Goal: Communication & Community: Answer question/provide support

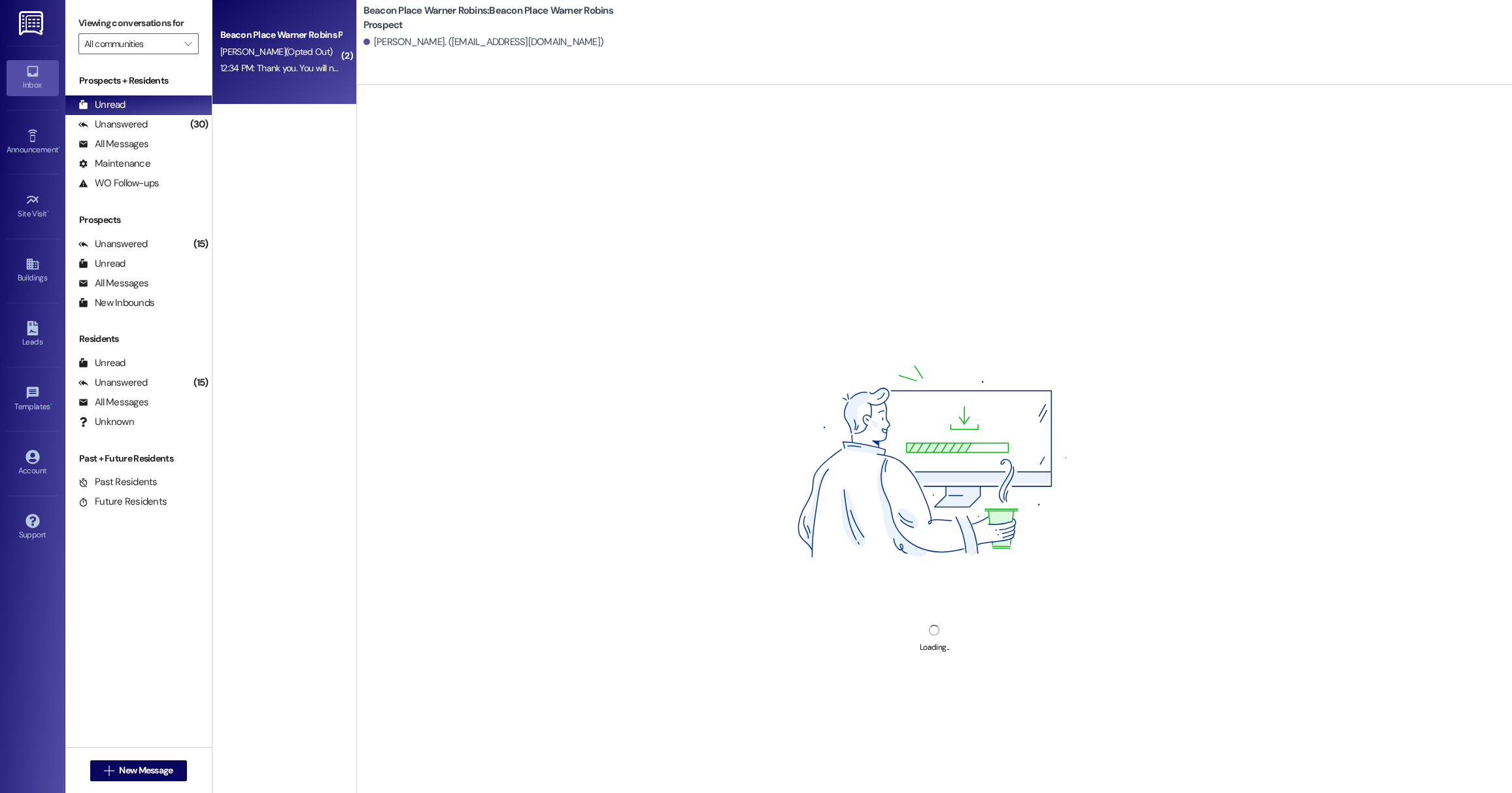
click at [289, 83] on div "Beacon Place Warner Robins Prospect [PERSON_NAME] (Opted Out) 12:34 PM: Thank y…" at bounding box center [285, 52] width 144 height 104
click at [279, 66] on div "12:34 PM: Thank you. You will no longer receive texts from this thread. Please …" at bounding box center [530, 68] width 621 height 12
click at [569, 56] on div "Beacon Place Warner Robins: Beacon Place Warner Robins Prospect [PERSON_NAME]. …" at bounding box center [934, 42] width 1155 height 85
click at [139, 249] on div "Unanswered" at bounding box center [113, 244] width 69 height 14
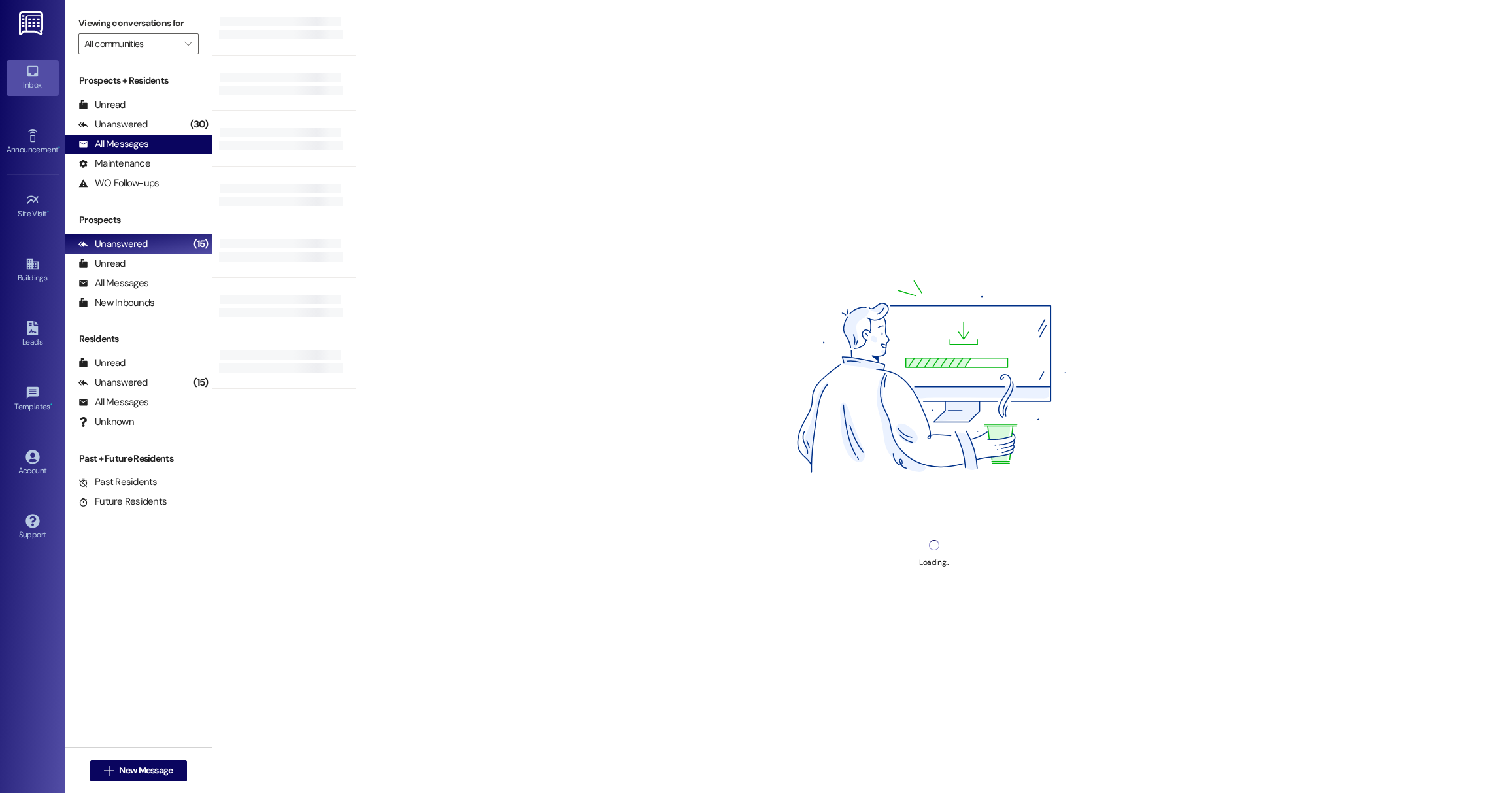
click at [124, 144] on div "All Messages" at bounding box center [113, 144] width 70 height 14
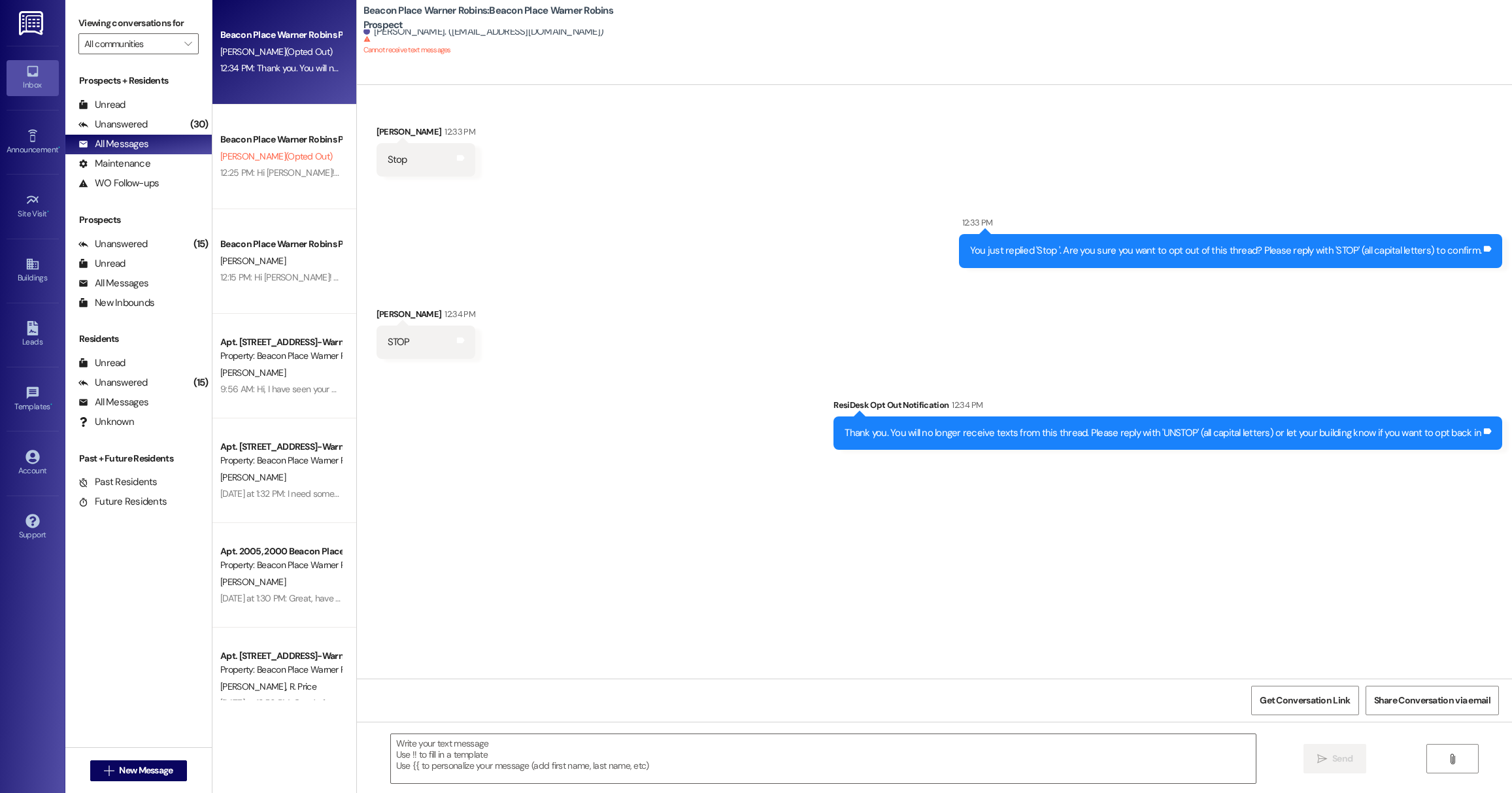
click at [259, 82] on div "Beacon Place Warner Robins Prospect [PERSON_NAME] (Opted Out) 12:34 PM: Thank y…" at bounding box center [285, 52] width 144 height 104
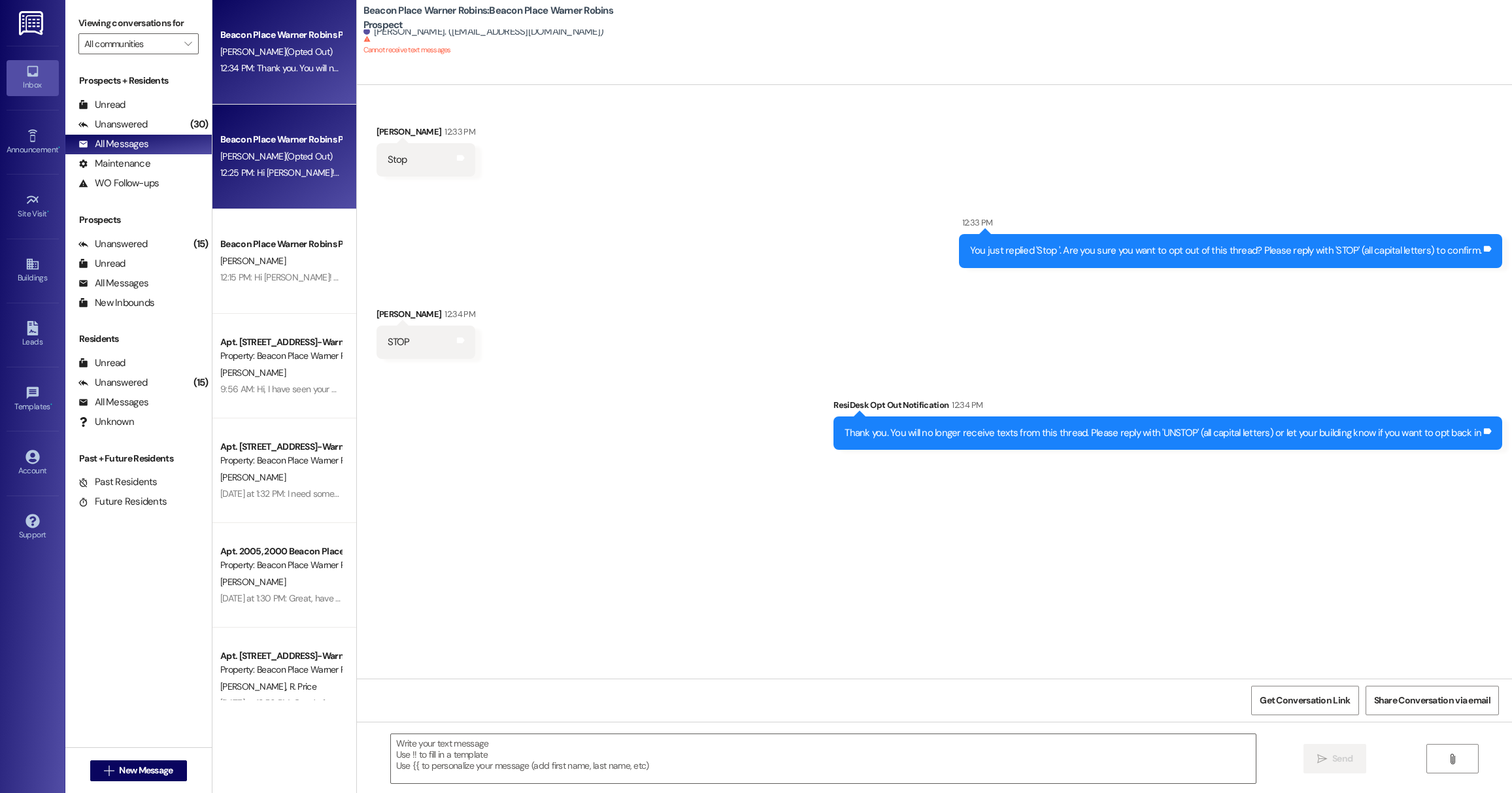
click at [305, 192] on div "Beacon Place Warner Robins Prospect [PERSON_NAME] (Opted Out) 12:25 PM: Hi [PER…" at bounding box center [285, 156] width 144 height 104
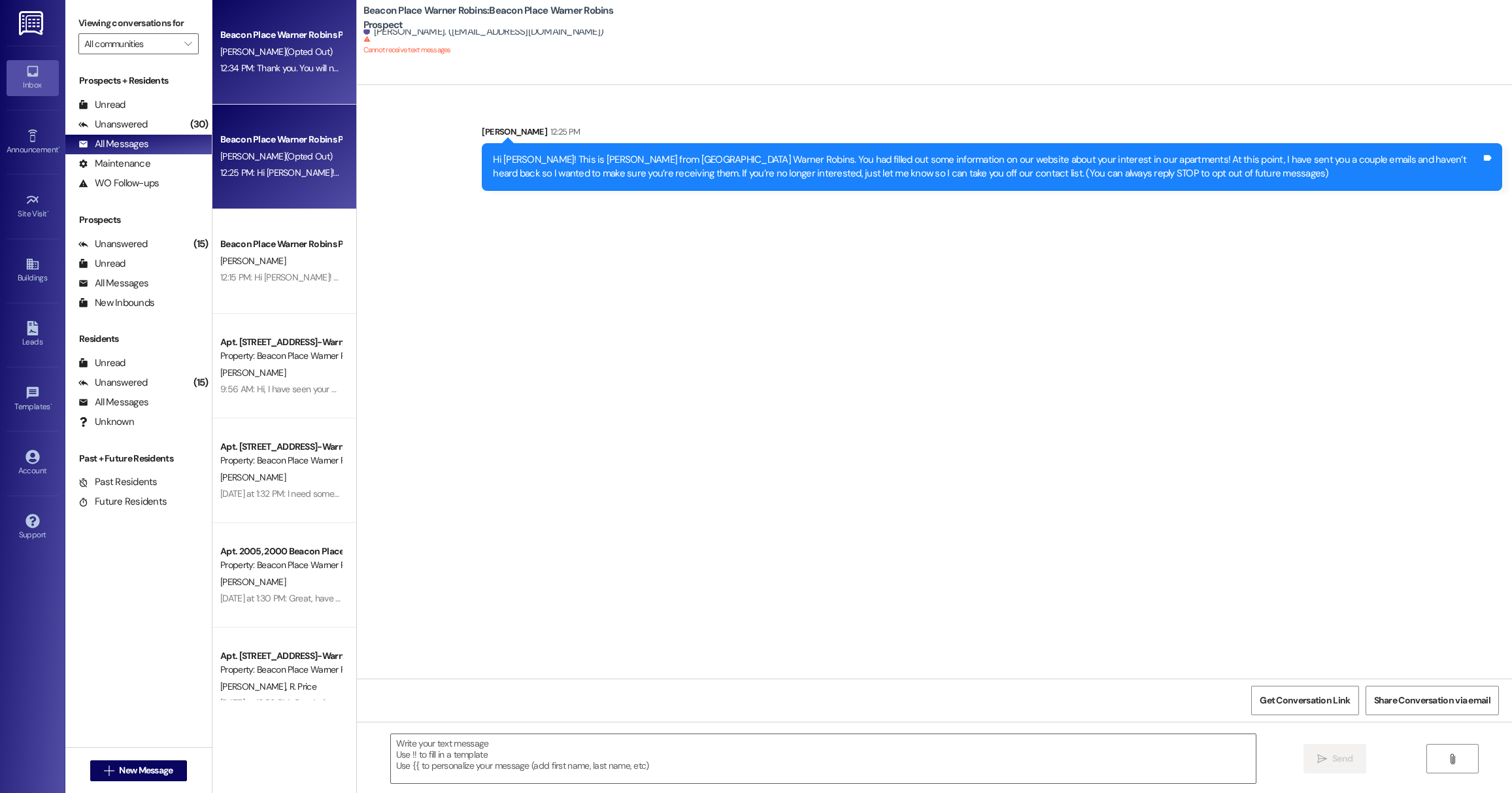
click at [308, 55] on div "[PERSON_NAME] (Opted Out)" at bounding box center [280, 52] width 123 height 16
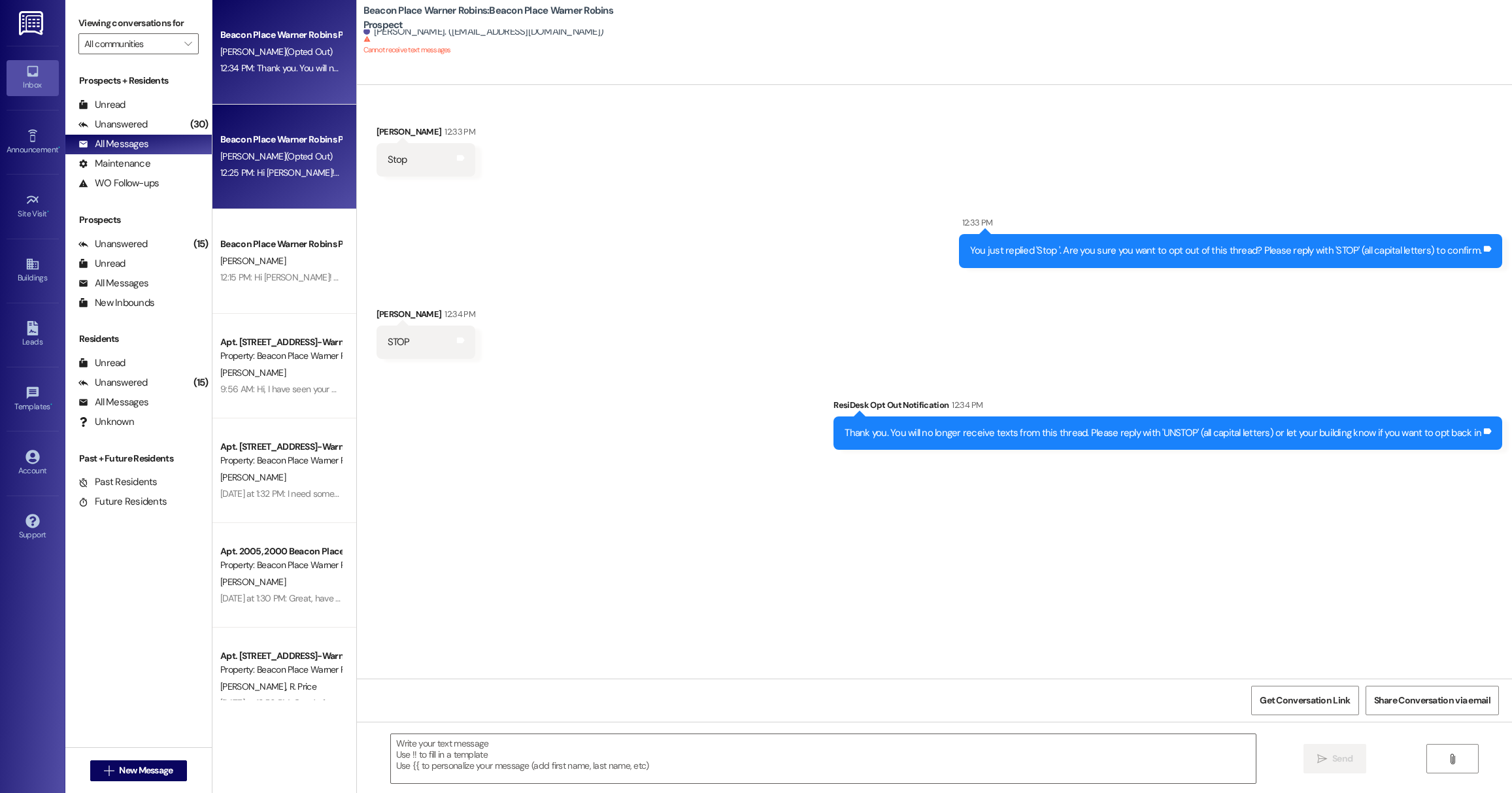
click at [314, 140] on div "Beacon Place Warner Robins Prospect" at bounding box center [280, 140] width 121 height 14
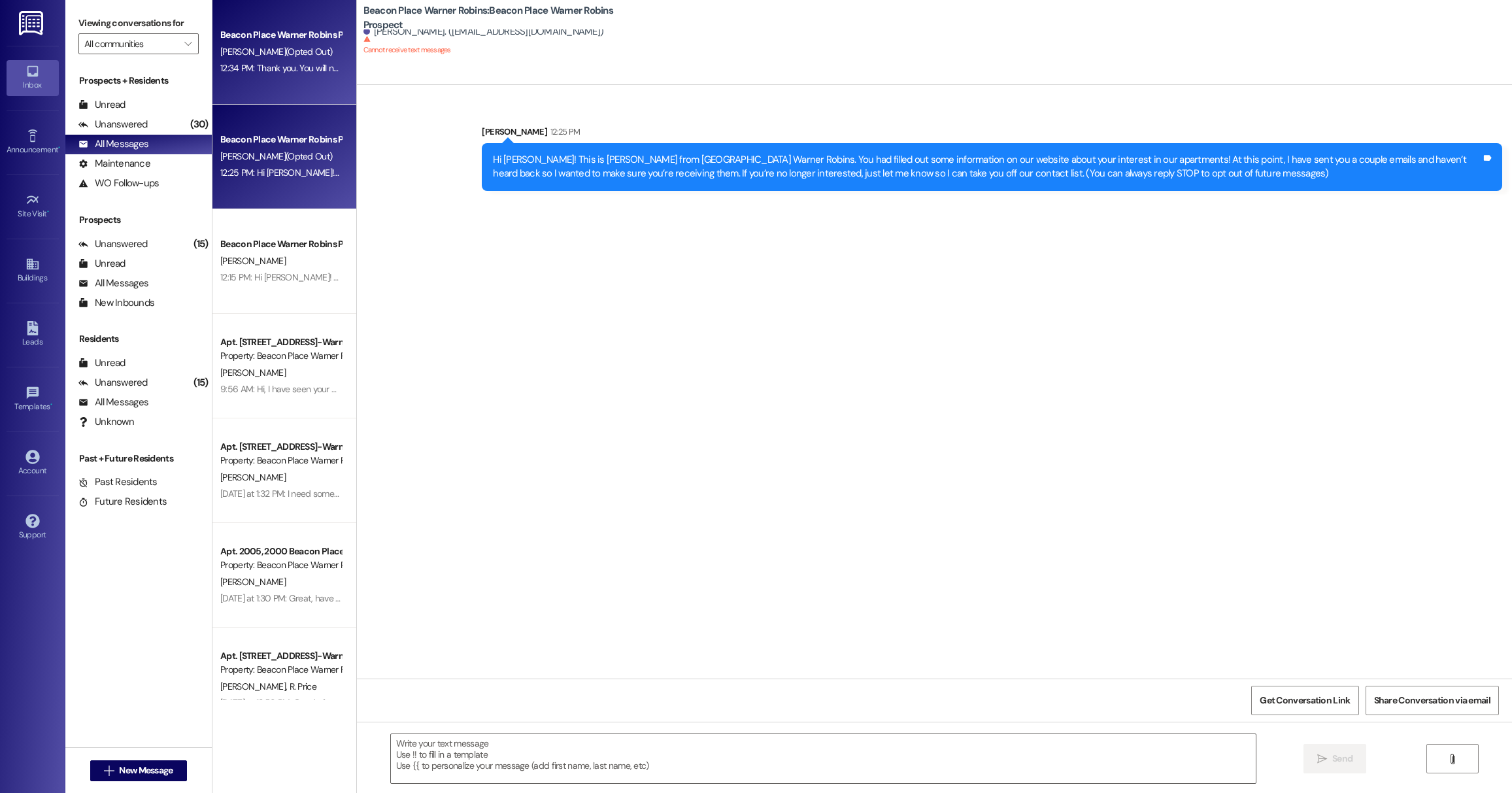
click at [291, 27] on div "Beacon Place Warner Robins Prospect" at bounding box center [280, 35] width 123 height 16
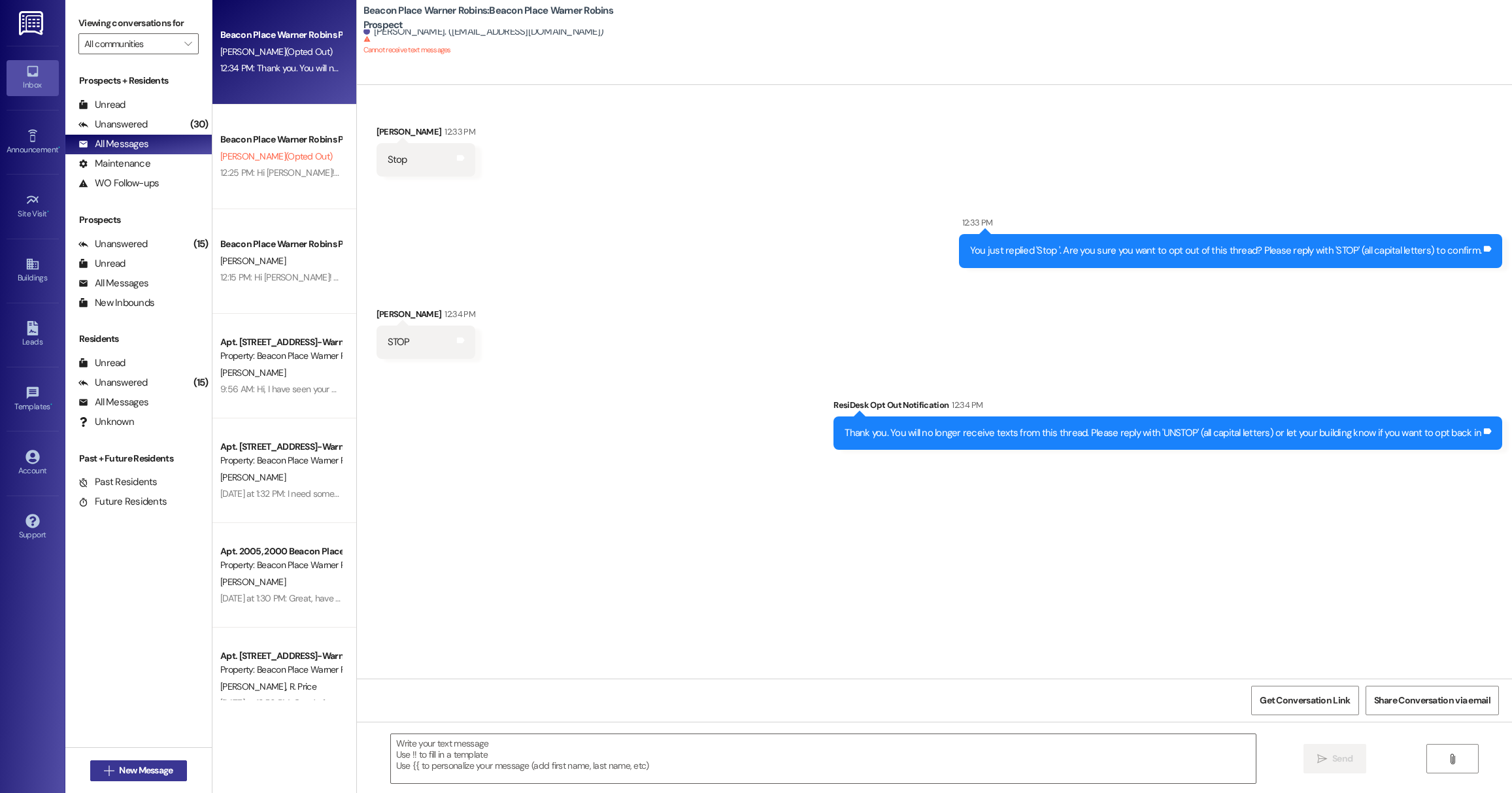
click at [163, 780] on button " New Message" at bounding box center [138, 770] width 97 height 21
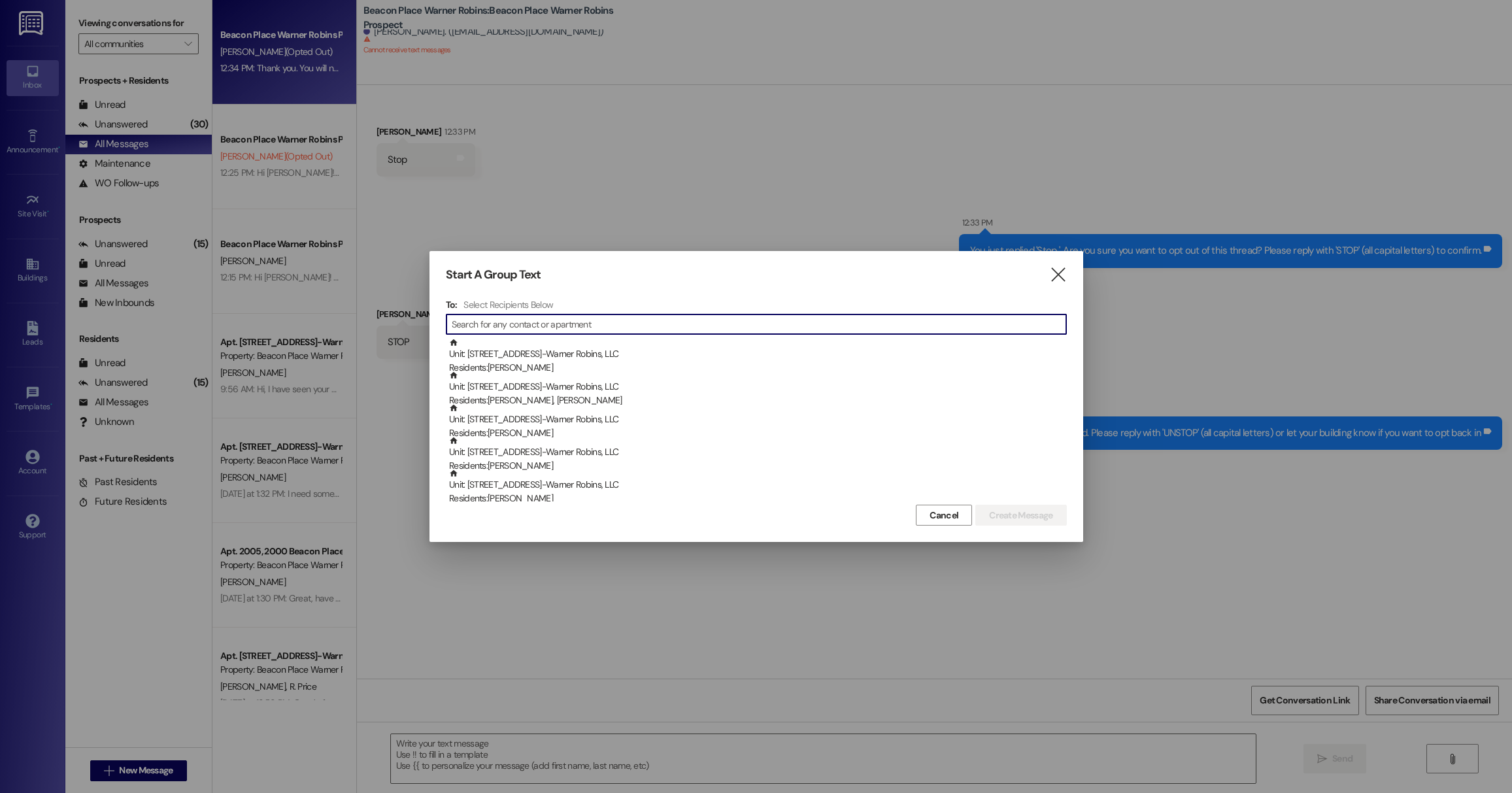
click at [600, 322] on input at bounding box center [759, 324] width 614 height 18
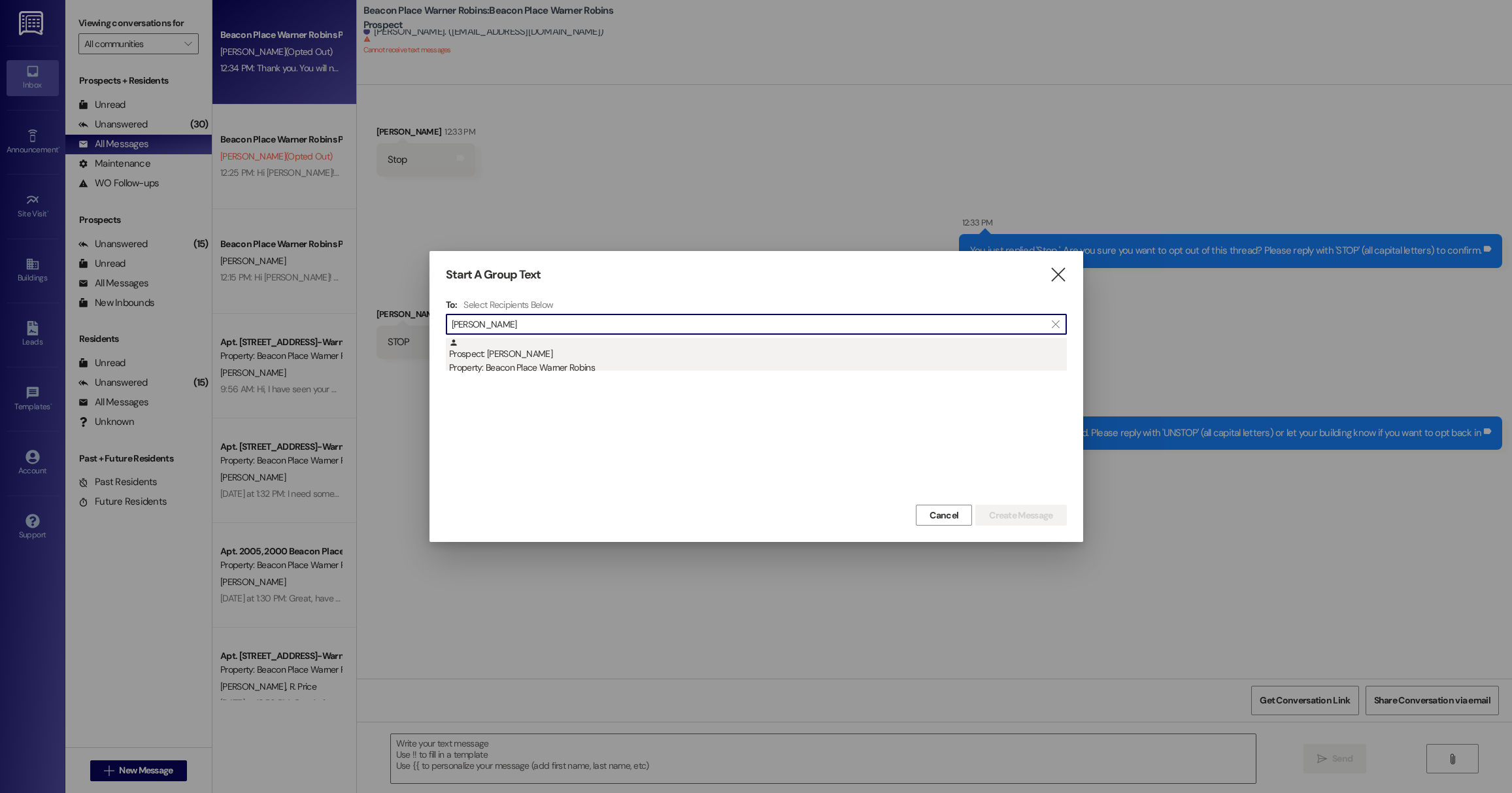
type input "[PERSON_NAME]"
click at [682, 359] on div "Prospect: [PERSON_NAME] Property: [GEOGRAPHIC_DATA] Warner Robins" at bounding box center [758, 356] width 618 height 37
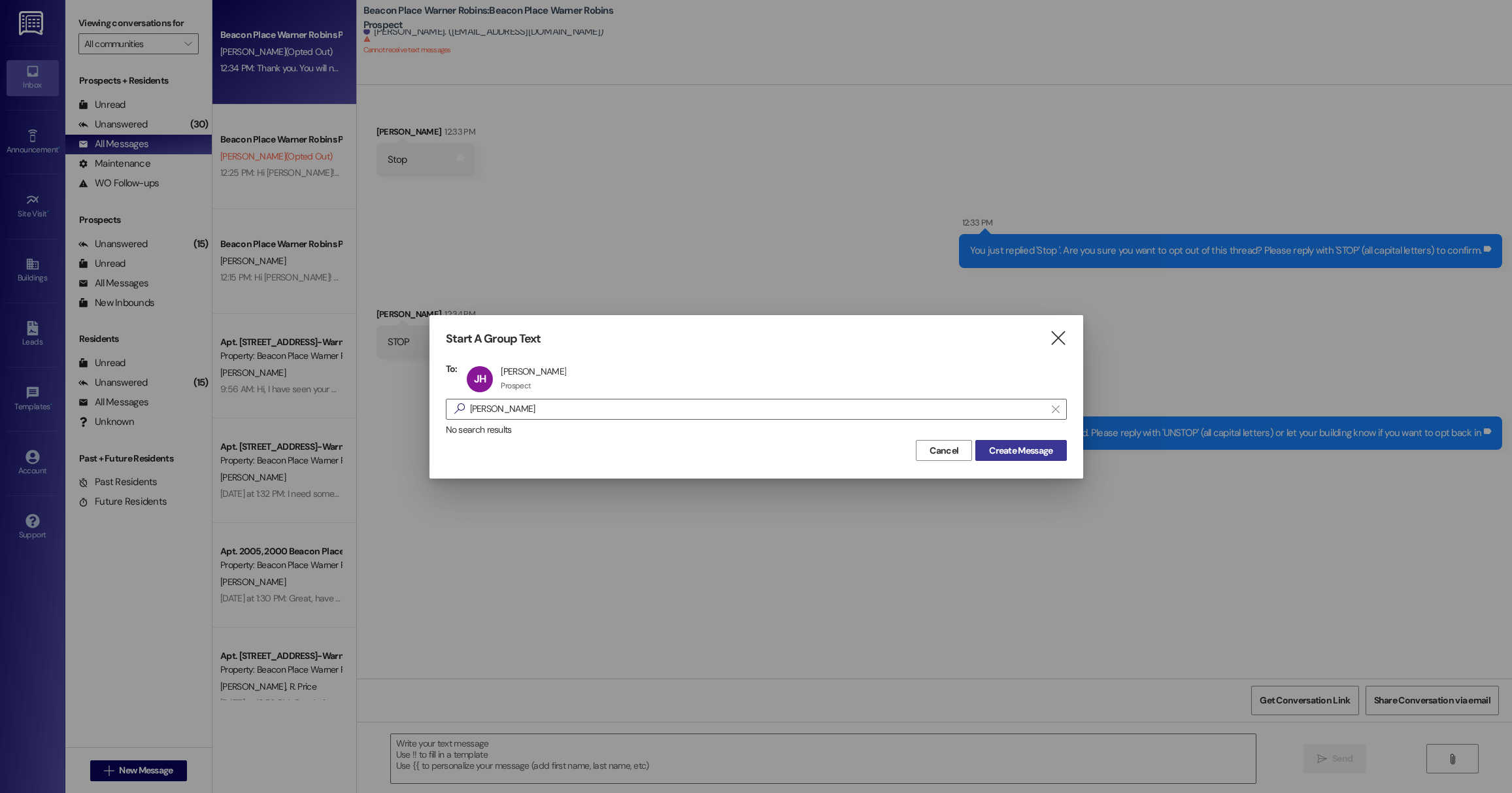
click at [1041, 459] on button "Create Message" at bounding box center [1021, 450] width 91 height 21
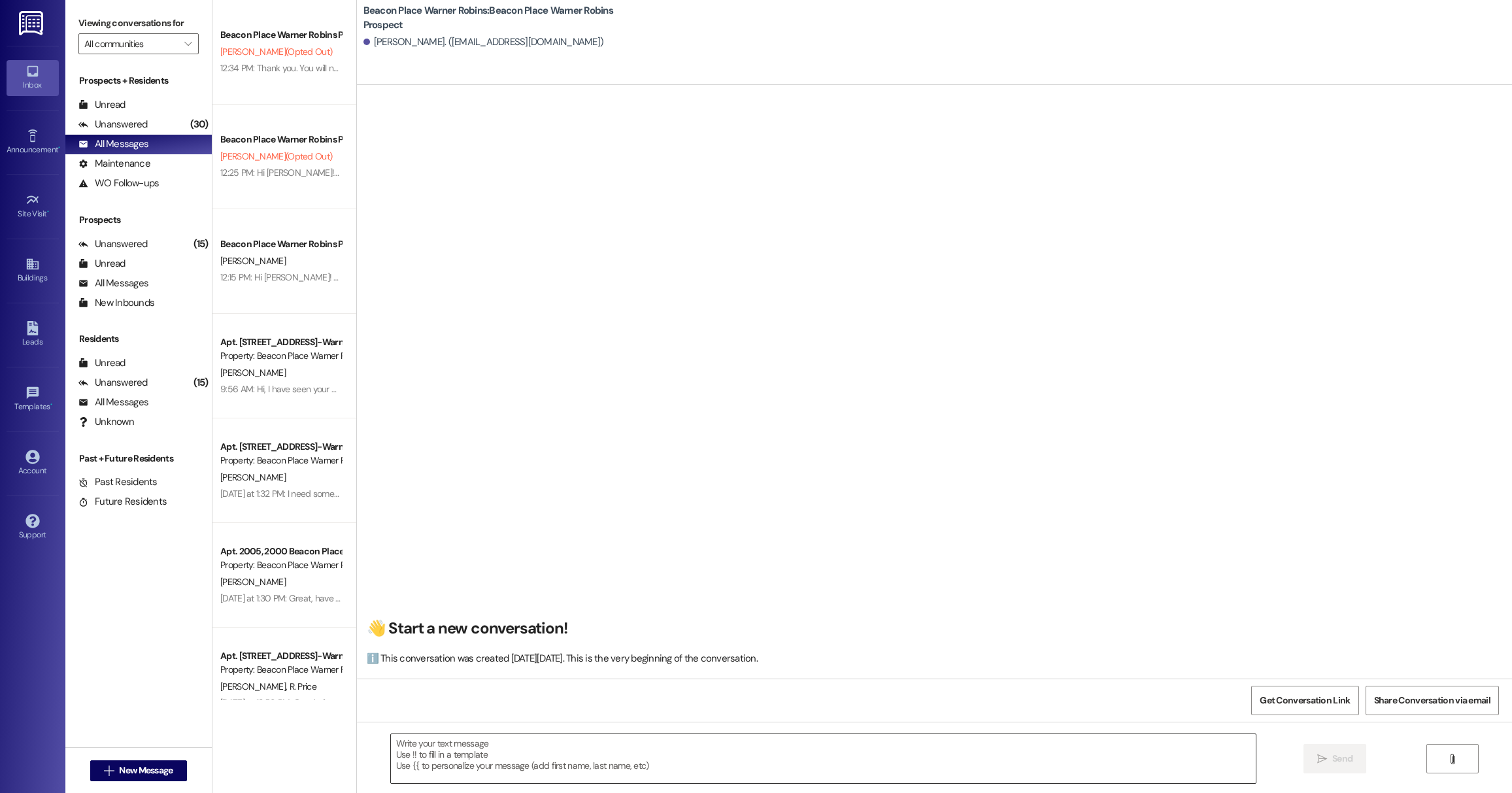
click at [468, 759] on textarea at bounding box center [823, 758] width 865 height 49
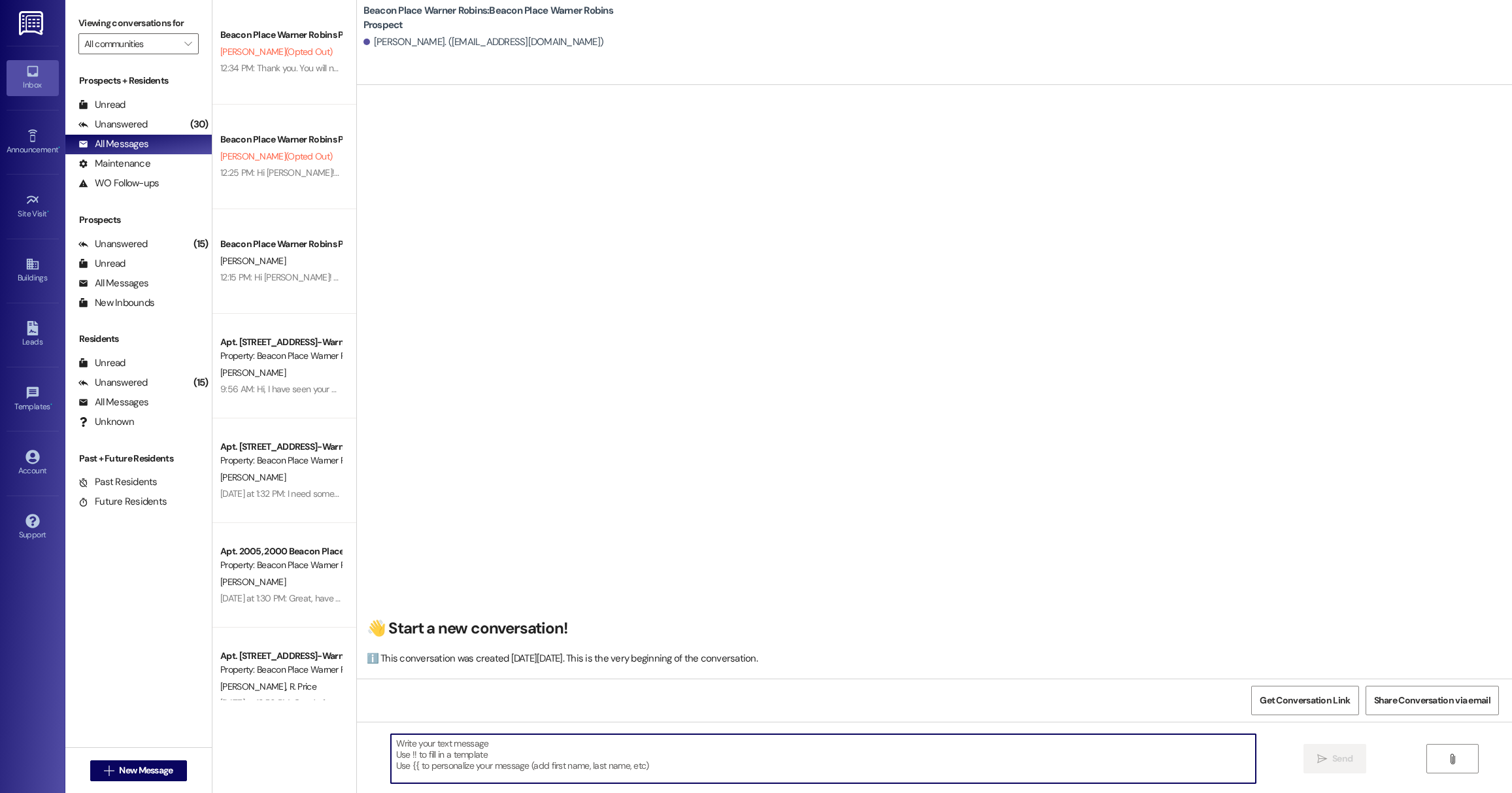
click at [453, 759] on textarea at bounding box center [823, 758] width 865 height 49
paste textarea "Hi [PERSON_NAME]! This is [PERSON_NAME] from [GEOGRAPHIC_DATA] Warner Robins. Y…"
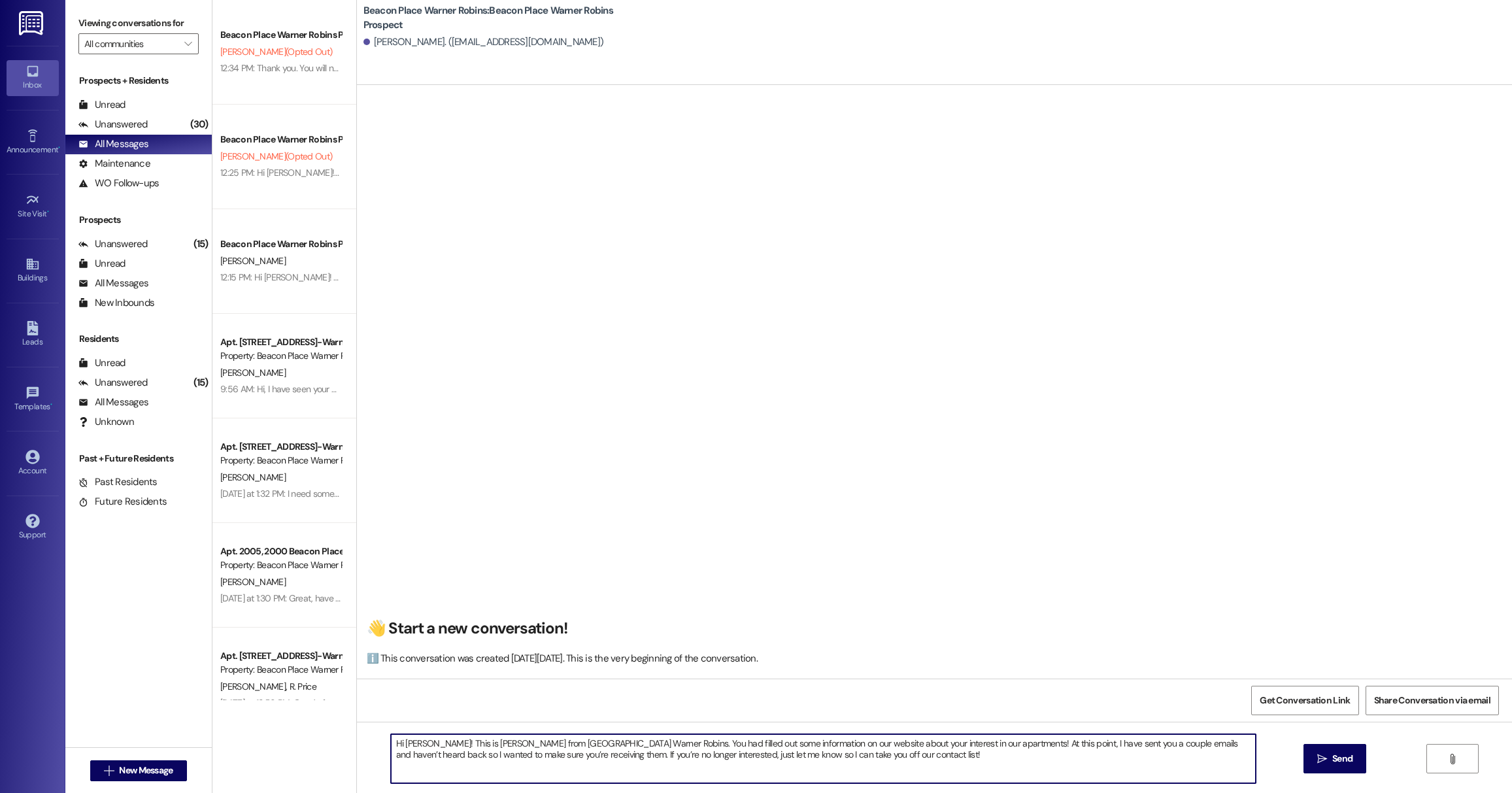
click at [431, 743] on textarea "Hi [PERSON_NAME]! This is [PERSON_NAME] from [GEOGRAPHIC_DATA] Warner Robins. Y…" at bounding box center [823, 758] width 865 height 49
click at [916, 762] on textarea "Hi [PERSON_NAME]! This is [PERSON_NAME] from [GEOGRAPHIC_DATA] Warner Robins. Y…" at bounding box center [823, 758] width 865 height 49
type textarea "Hi [PERSON_NAME]! This is [PERSON_NAME] from [GEOGRAPHIC_DATA] Warner Robins. Y…"
click at [945, 760] on textarea "Hi [PERSON_NAME]! This is [PERSON_NAME] from [GEOGRAPHIC_DATA] Warner Robins. Y…" at bounding box center [823, 758] width 865 height 49
click at [944, 749] on textarea "Hi [PERSON_NAME]! This is [PERSON_NAME] from [GEOGRAPHIC_DATA] Warner Robins. Y…" at bounding box center [823, 758] width 865 height 49
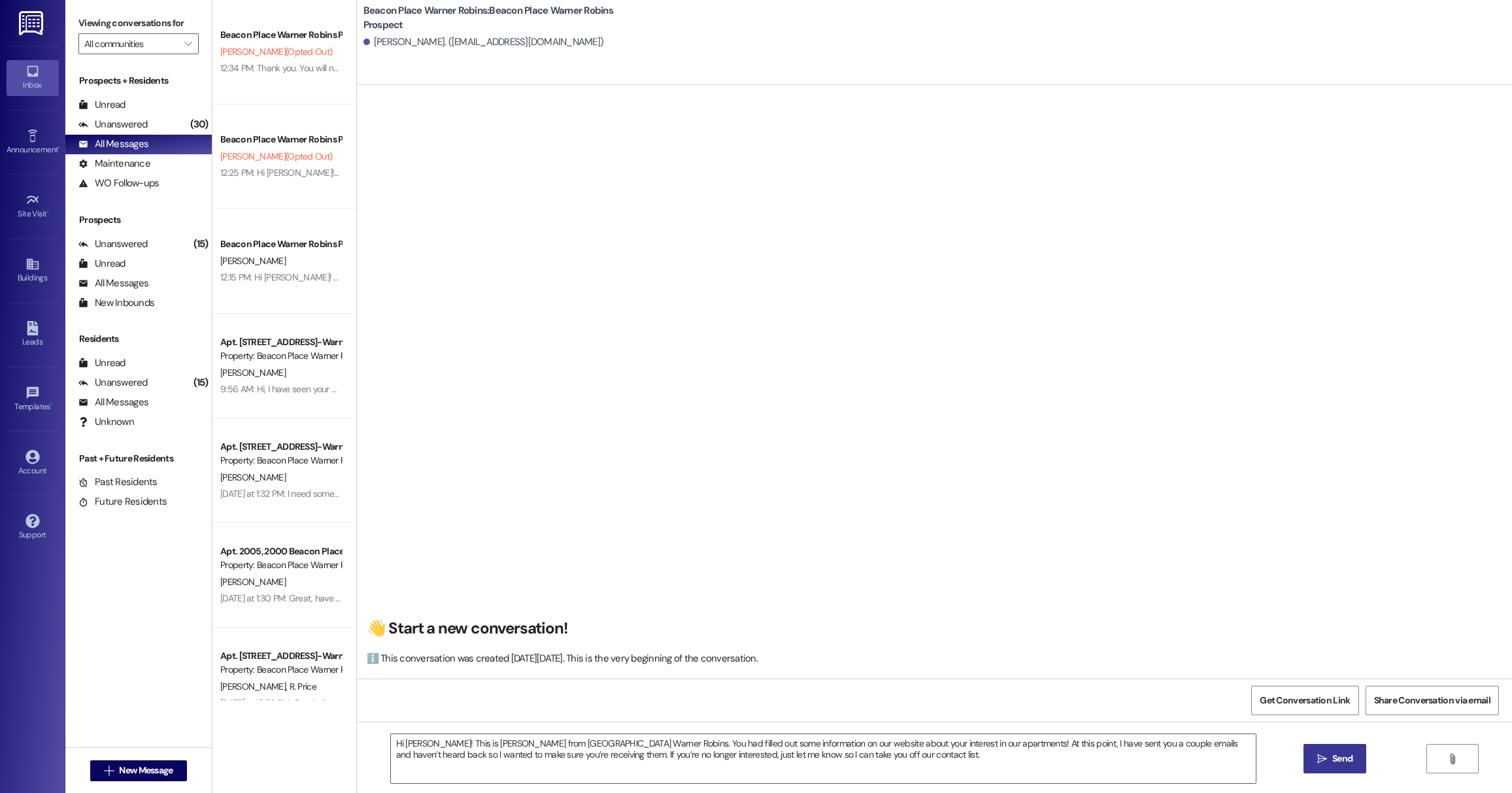
click at [1335, 761] on span "Send" at bounding box center [1343, 758] width 20 height 14
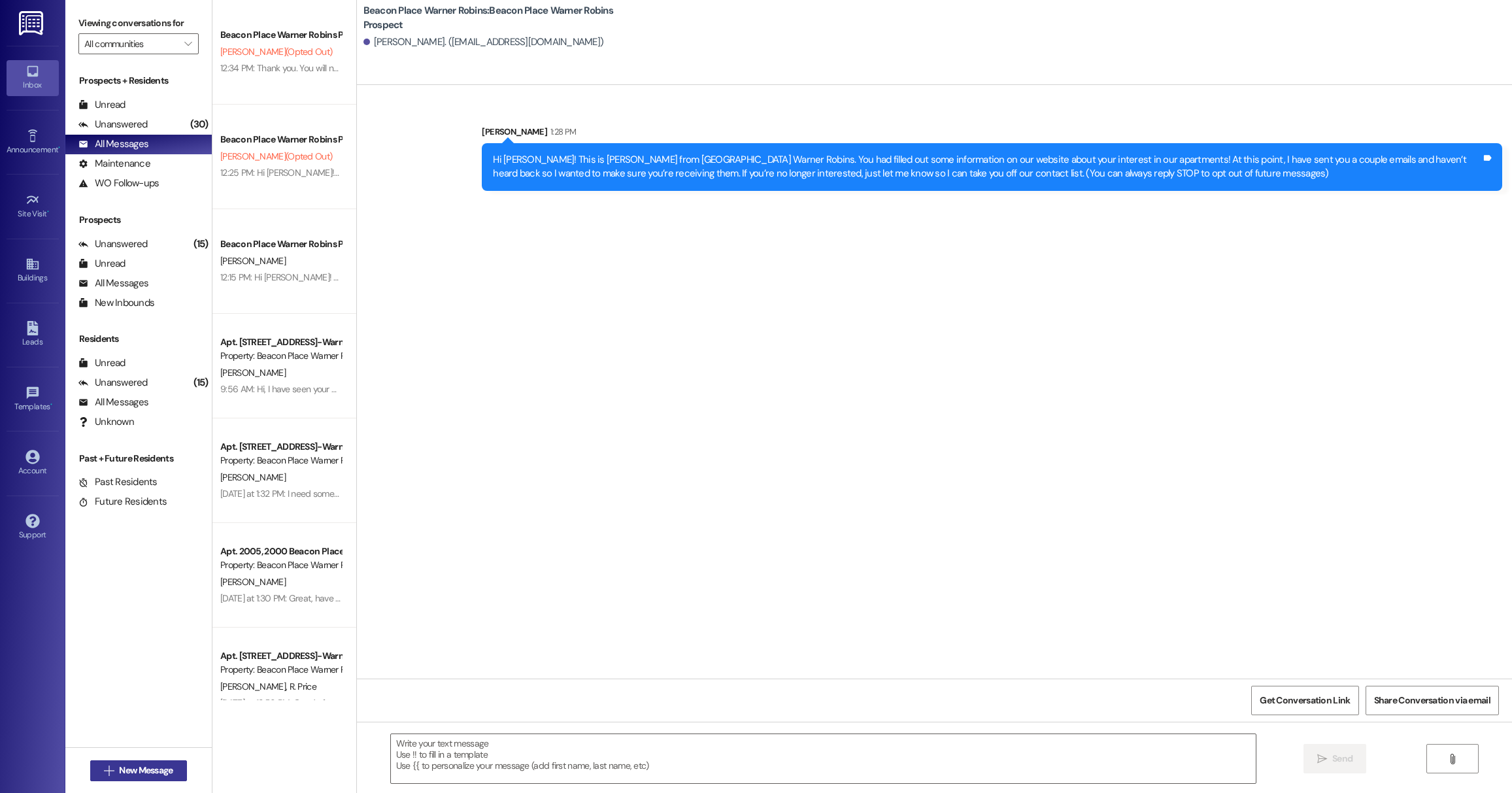
click at [154, 766] on span "New Message" at bounding box center [146, 770] width 54 height 14
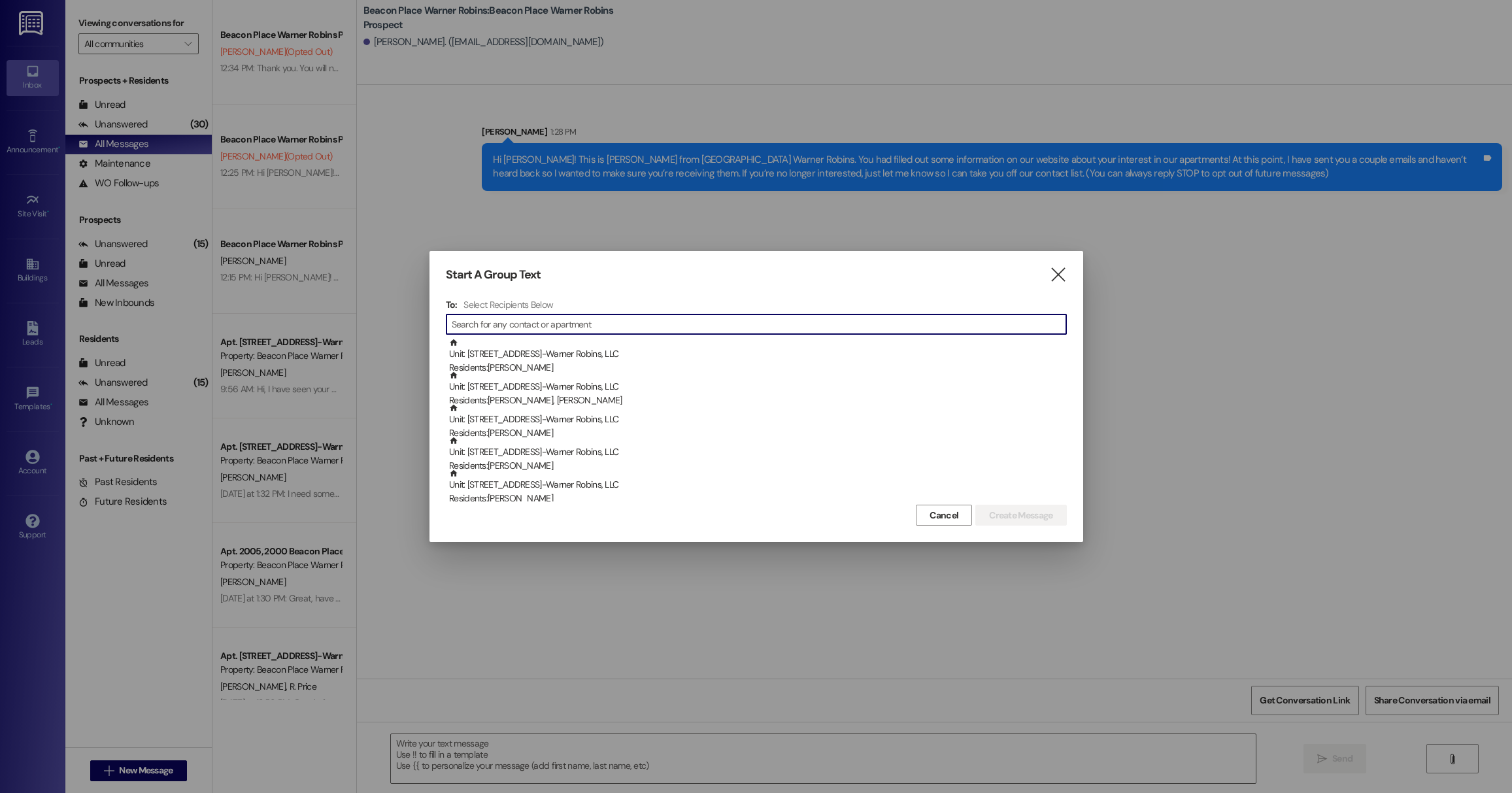
click at [537, 330] on input at bounding box center [759, 324] width 614 height 18
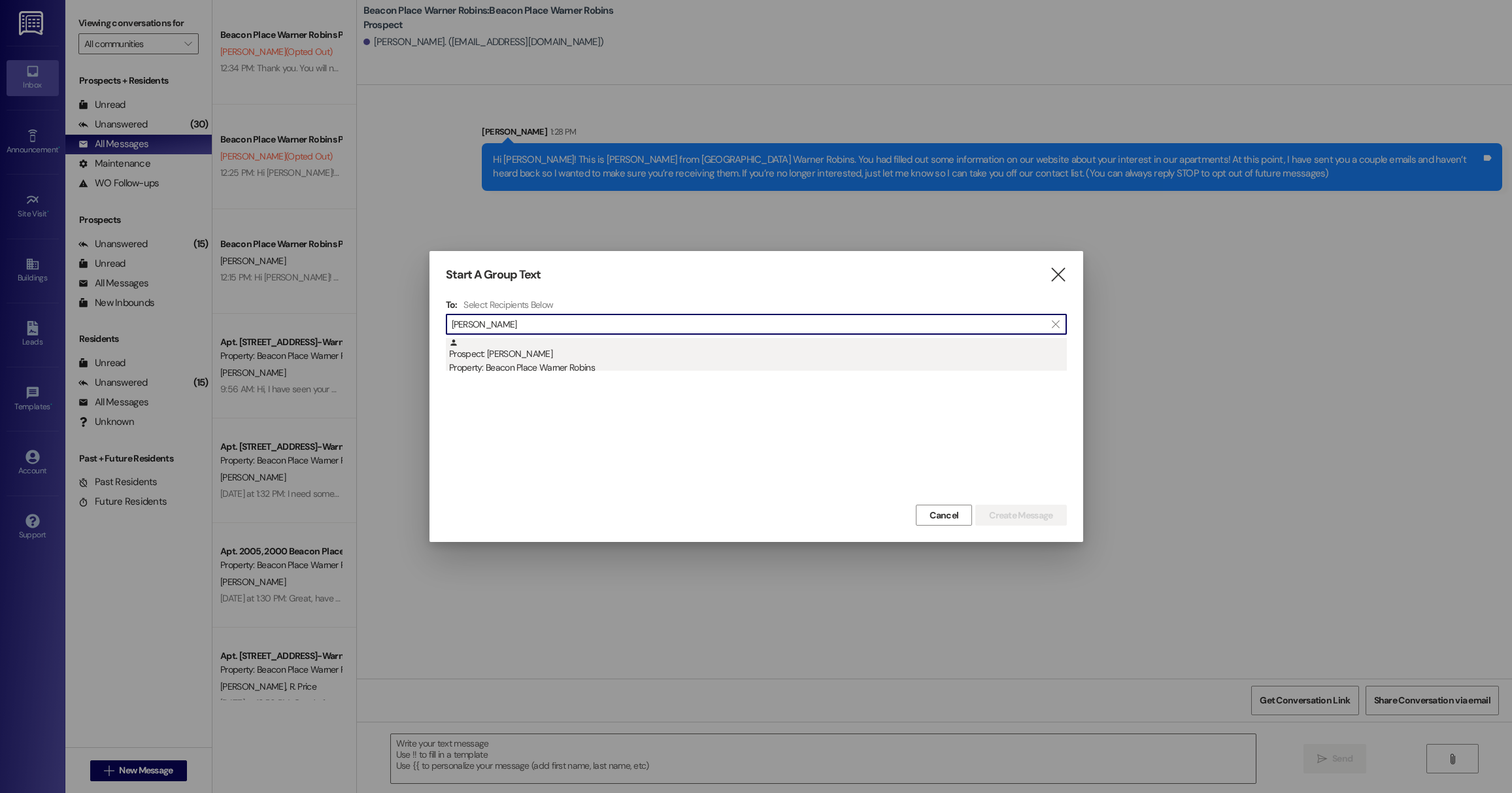
type input "[PERSON_NAME]"
click at [602, 367] on div "Property: Beacon Place Warner Robins" at bounding box center [758, 368] width 618 height 14
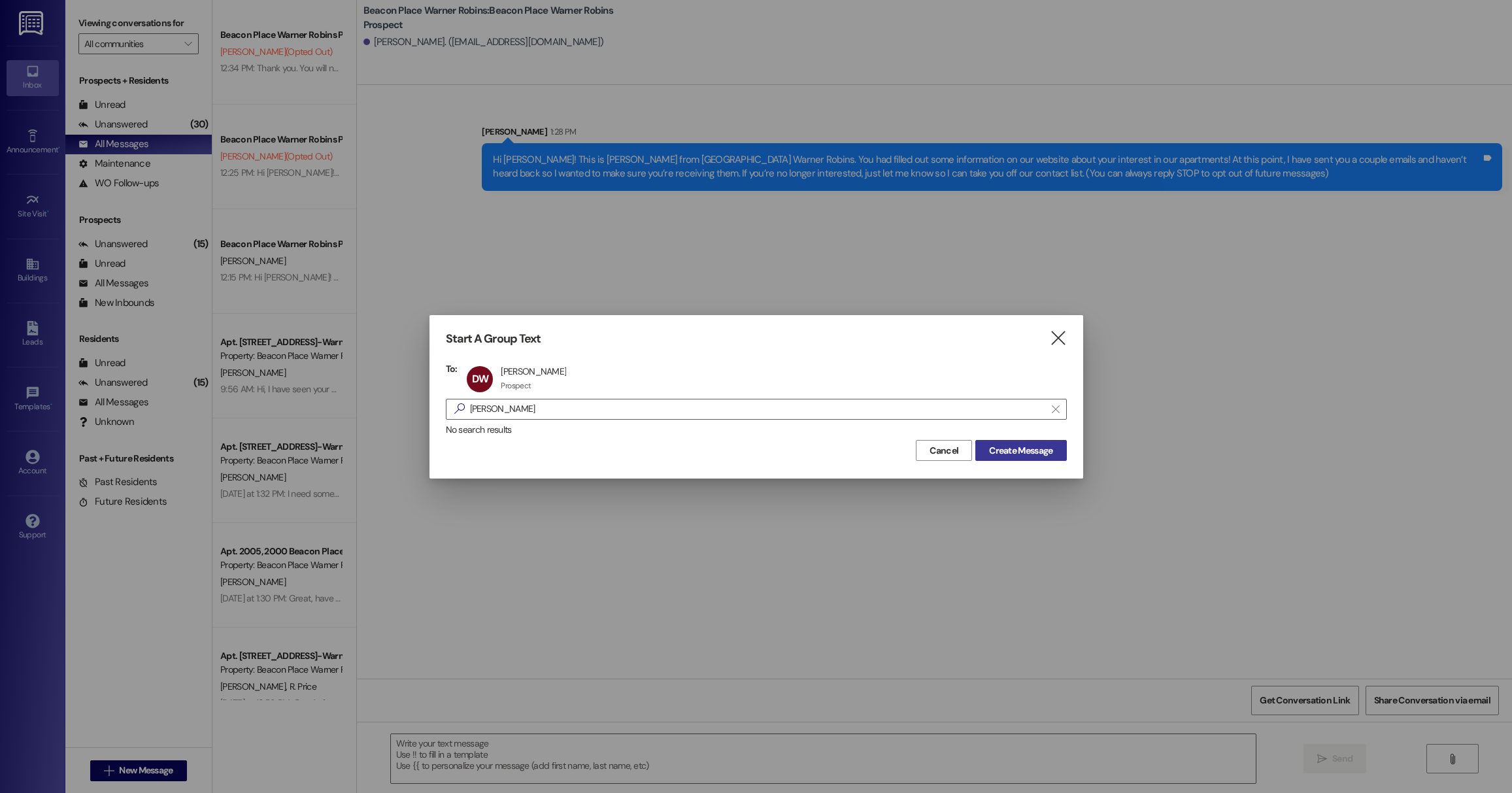
click at [1034, 445] on span "Create Message" at bounding box center [1021, 450] width 64 height 14
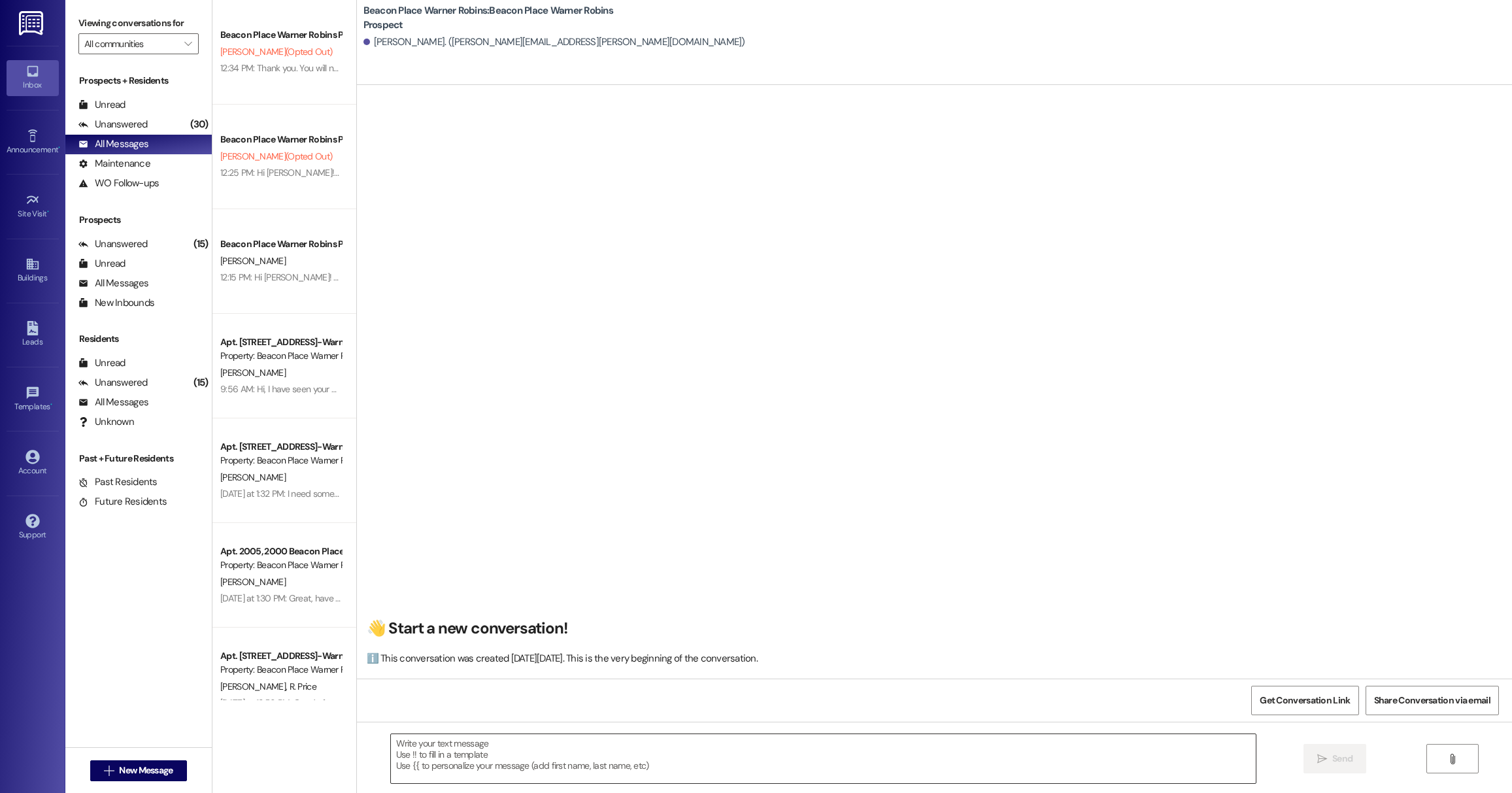
click at [603, 759] on textarea at bounding box center [823, 758] width 865 height 49
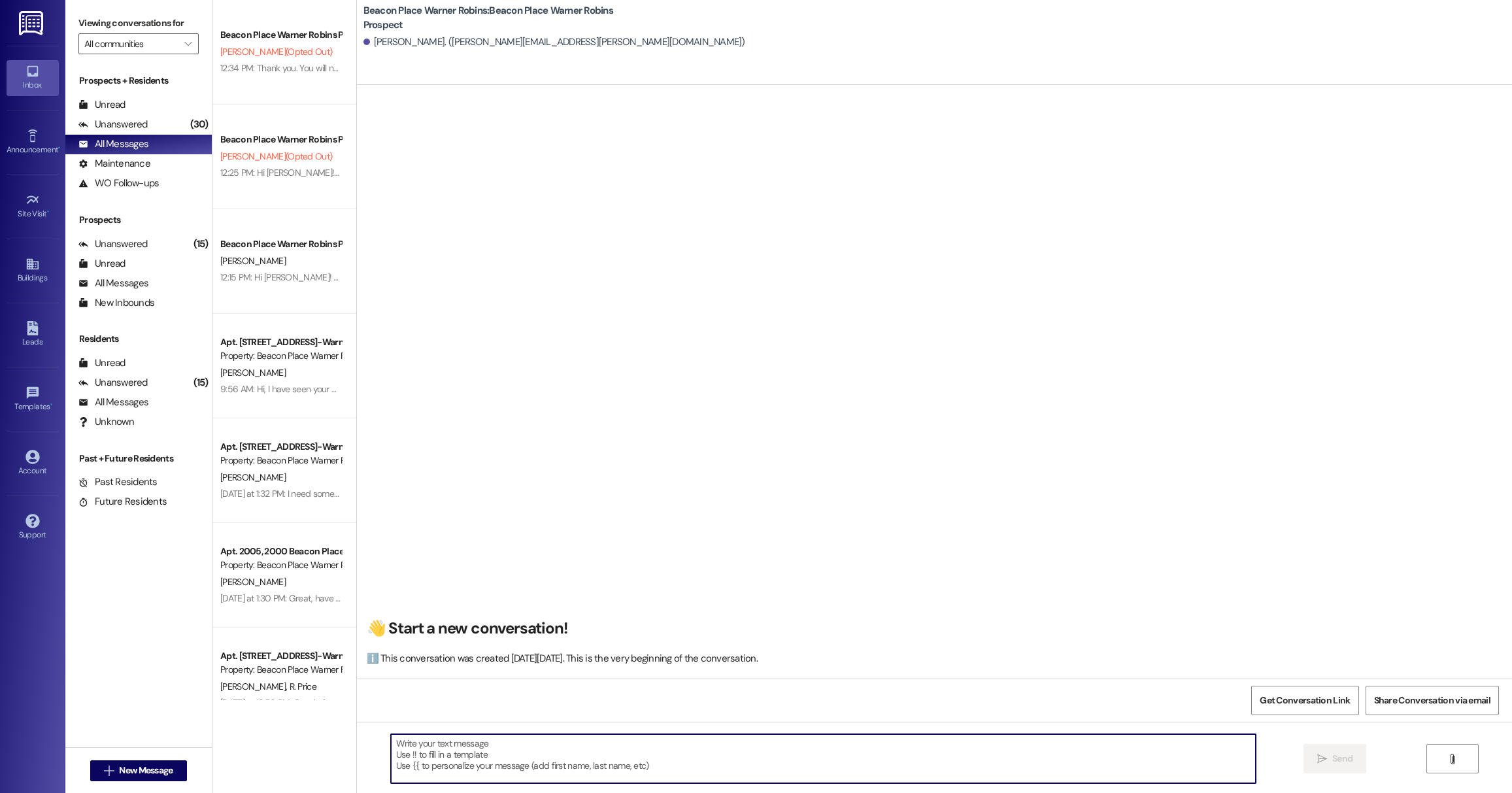
paste textarea "Prospect entered guest card, application started."
type textarea "Prospect entered guest card, application started."
drag, startPoint x: 620, startPoint y: 748, endPoint x: 240, endPoint y: 716, distance: 381.3
click at [240, 716] on div "Beacon Place Warner Robins Prospect [PERSON_NAME] (Opted Out) 12:34 PM: Thank y…" at bounding box center [862, 396] width 1299 height 793
paste textarea "Hi [PERSON_NAME]! This is [PERSON_NAME] from [GEOGRAPHIC_DATA] Warner Robins. Y…"
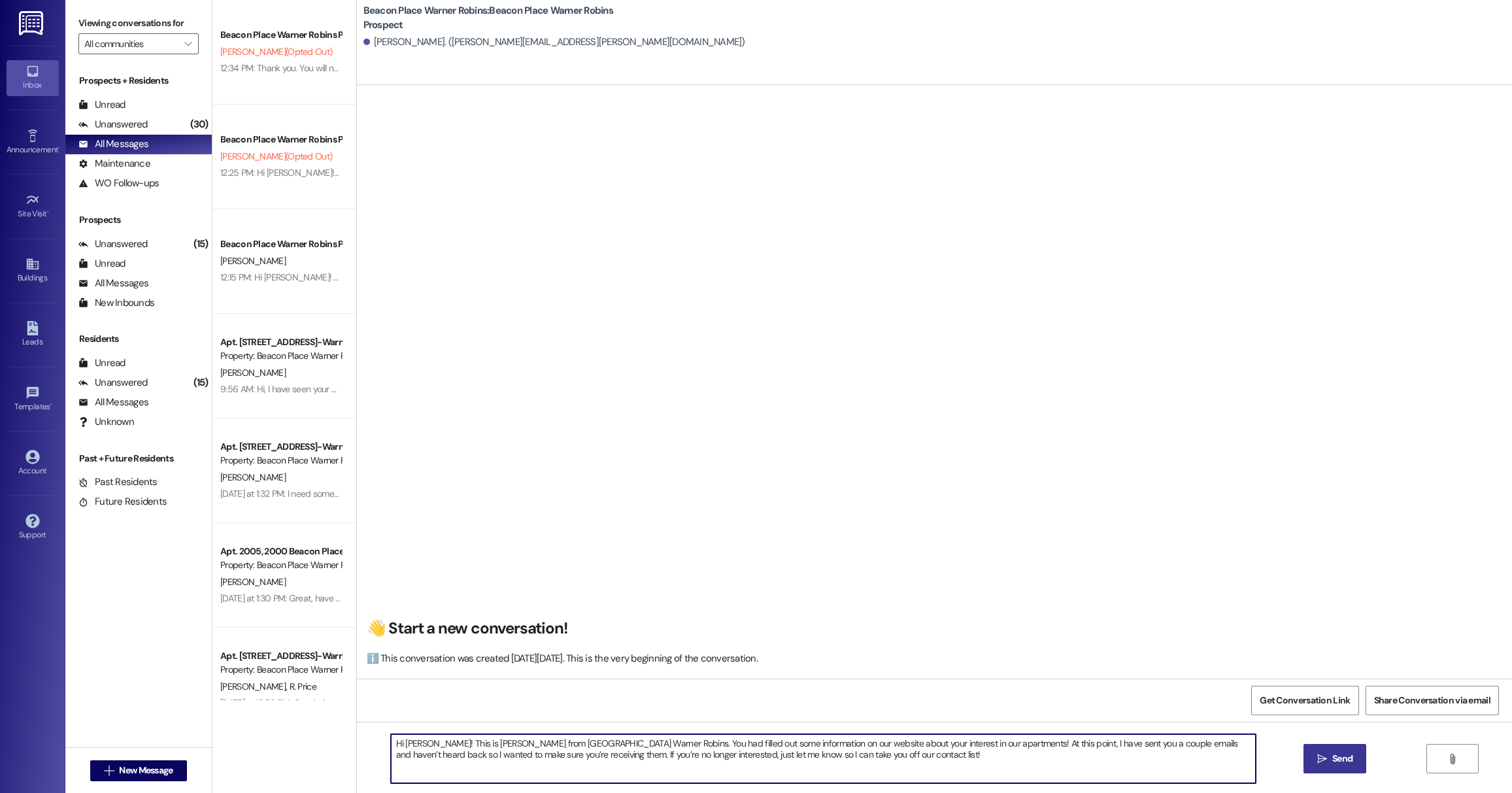
click at [428, 743] on textarea "Hi [PERSON_NAME]! This is [PERSON_NAME] from [GEOGRAPHIC_DATA] Warner Robins. Y…" at bounding box center [823, 758] width 865 height 49
drag, startPoint x: 428, startPoint y: 743, endPoint x: 402, endPoint y: 747, distance: 26.3
click at [402, 747] on textarea "Hi [PERSON_NAME]! This is [PERSON_NAME] from [GEOGRAPHIC_DATA] Warner Robins. Y…" at bounding box center [823, 758] width 865 height 49
click at [856, 754] on textarea "Hi [PERSON_NAME]! This is [PERSON_NAME] from [GEOGRAPHIC_DATA] Warner Robins. Y…" at bounding box center [823, 758] width 865 height 49
type textarea "Hi [PERSON_NAME]! This is [PERSON_NAME] from [GEOGRAPHIC_DATA] Warner Robins. Y…"
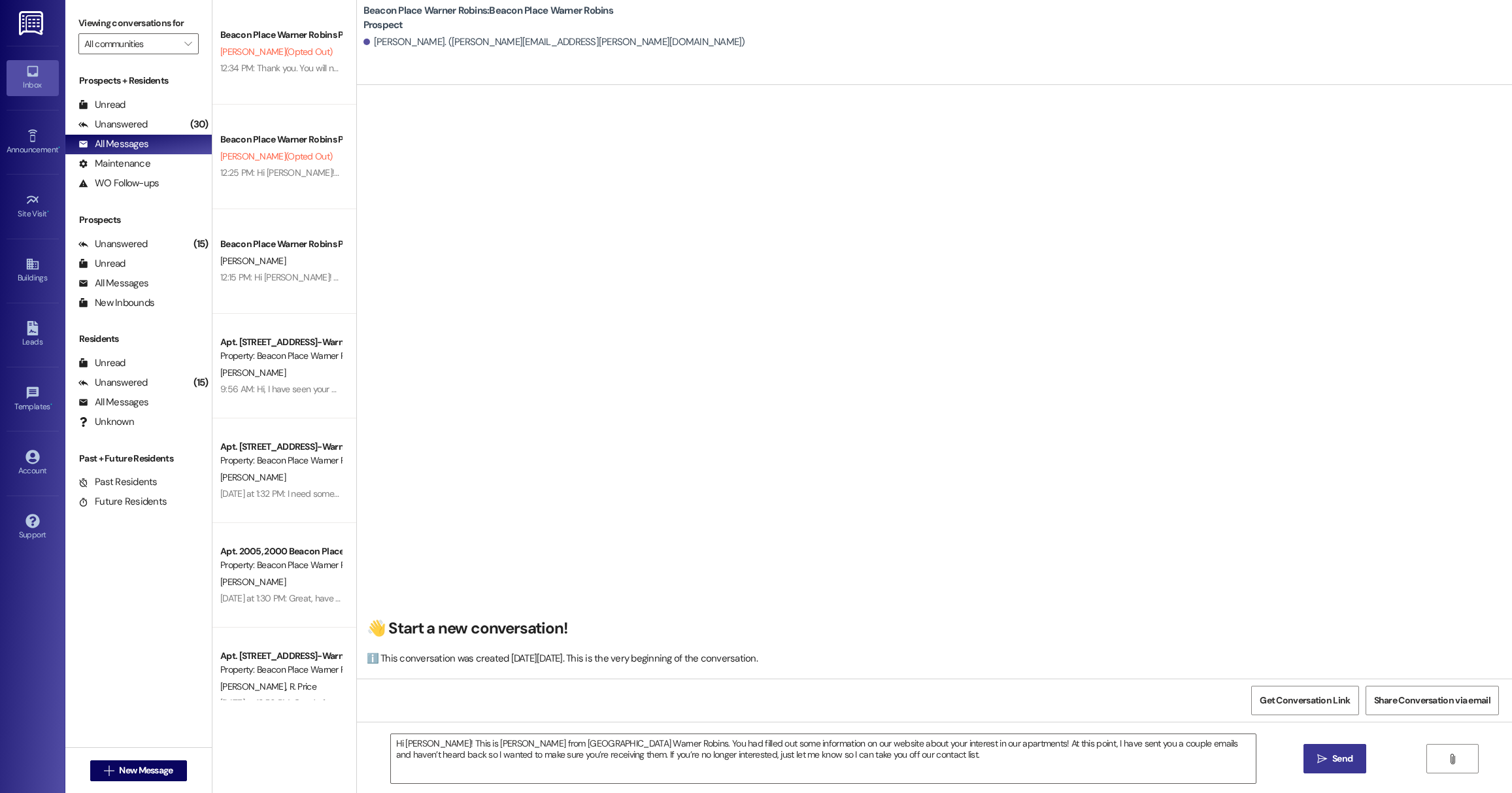
click at [1332, 760] on span "Send" at bounding box center [1343, 758] width 20 height 14
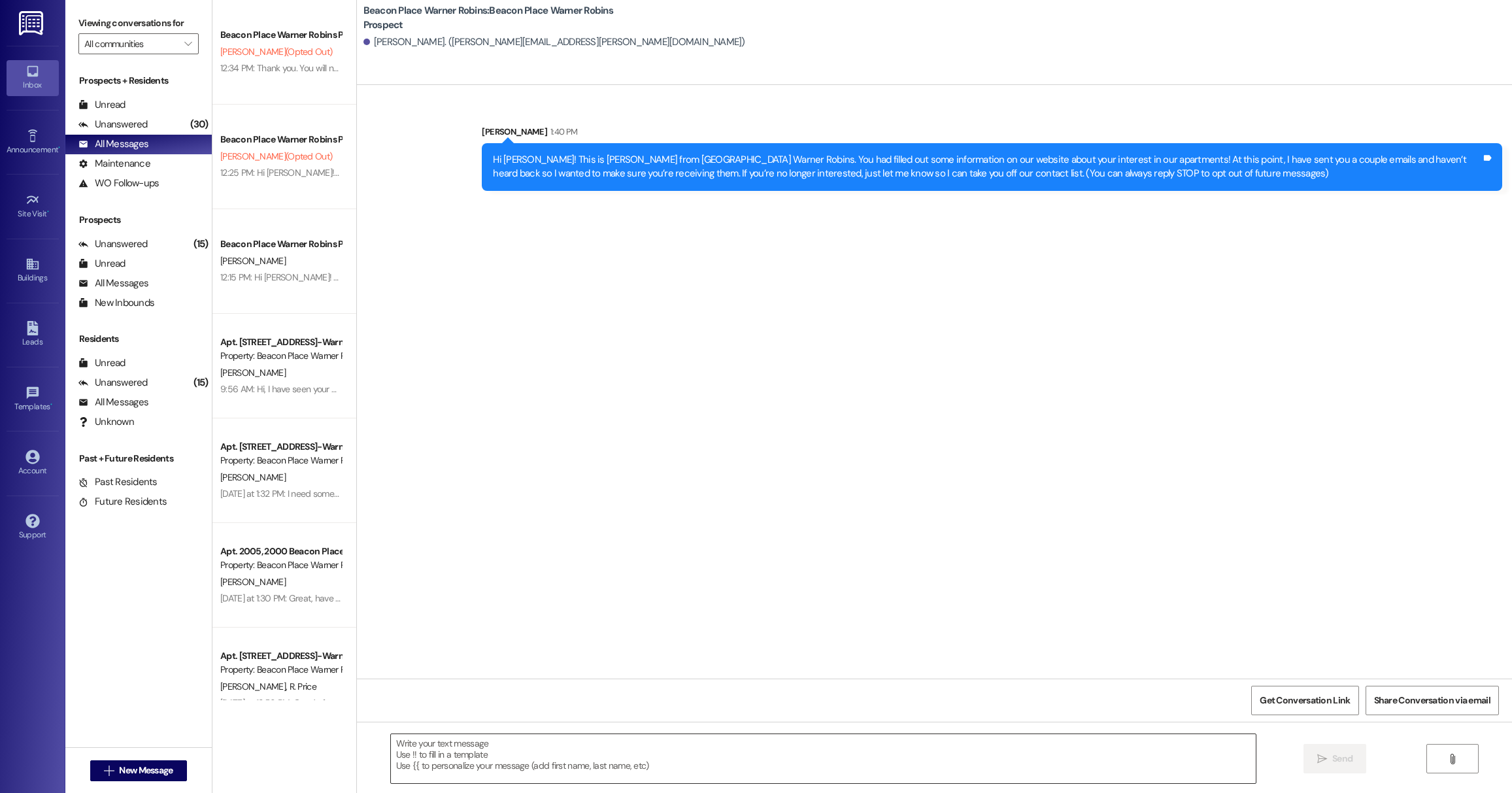
click at [459, 759] on textarea at bounding box center [823, 758] width 865 height 49
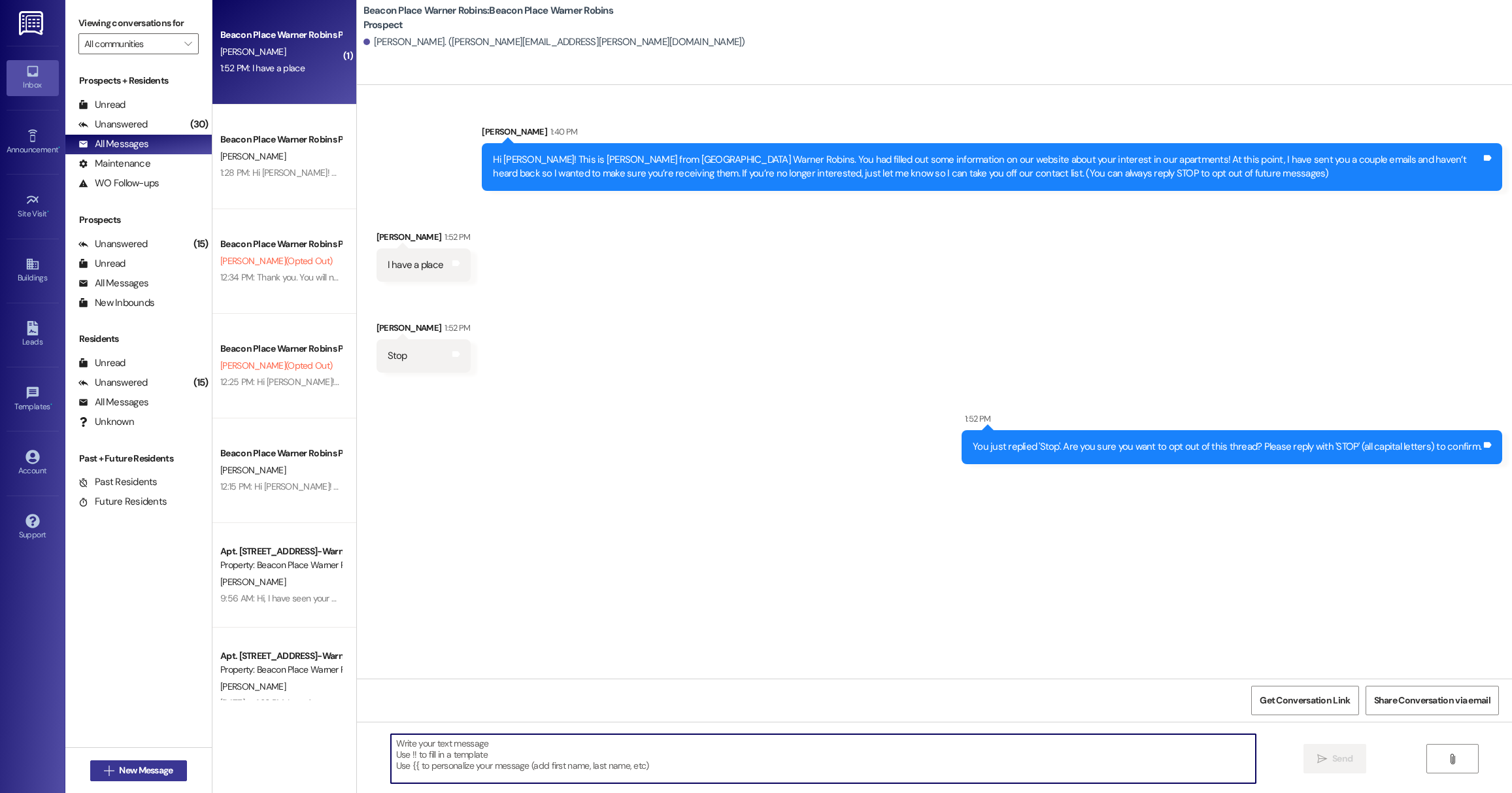
click at [151, 765] on span "New Message" at bounding box center [146, 770] width 54 height 14
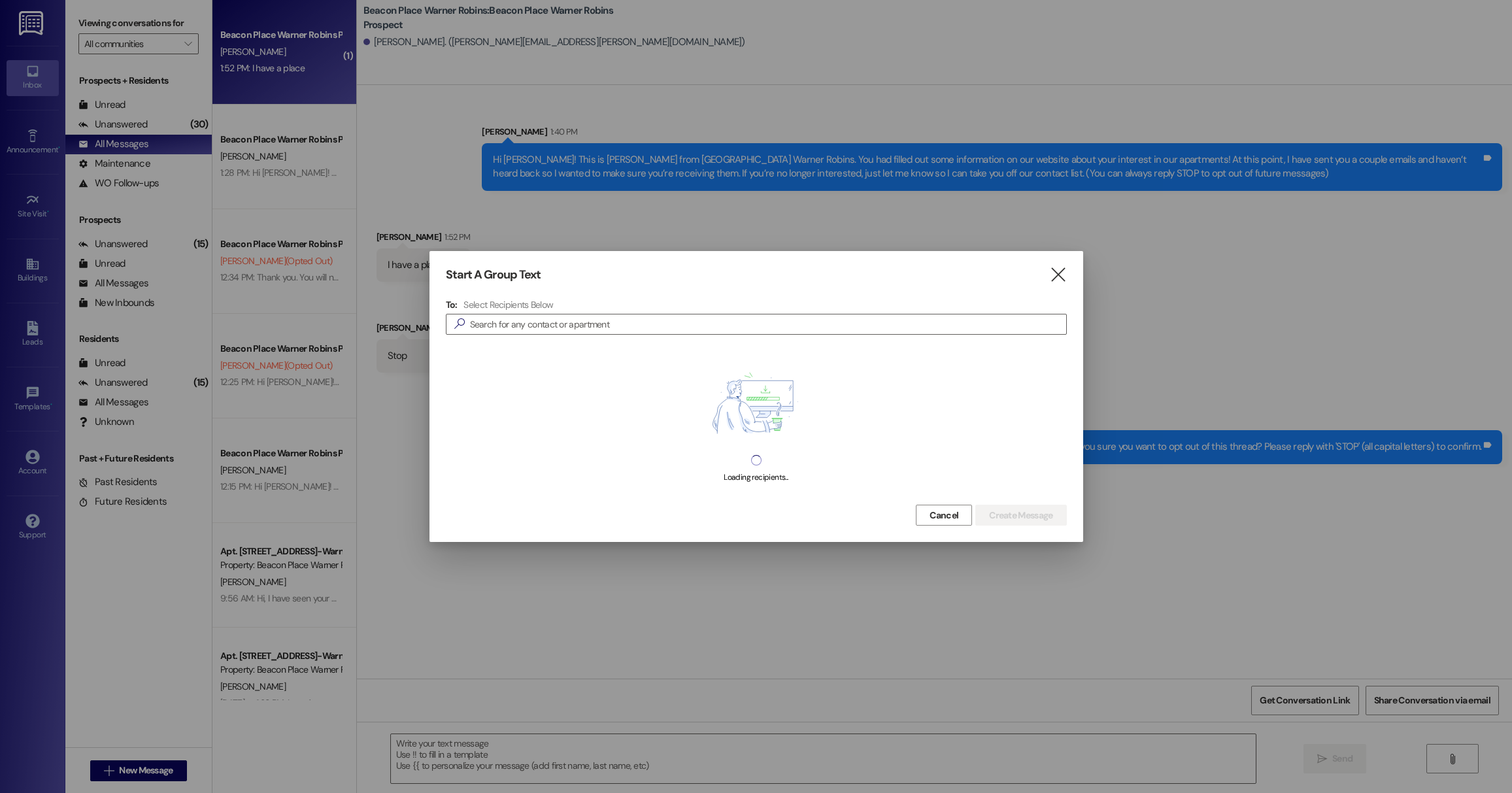
click at [1078, 278] on div "Start A Group Text  To: Select Recipients Below  Loading recipients... Cancel…" at bounding box center [756, 396] width 654 height 291
click at [1090, 278] on div at bounding box center [756, 396] width 1512 height 793
click at [1046, 278] on div "Start A Group Text " at bounding box center [756, 275] width 621 height 15
click at [1041, 280] on div "Start A Group Text " at bounding box center [756, 275] width 621 height 15
click at [1053, 275] on icon "" at bounding box center [1058, 275] width 18 height 14
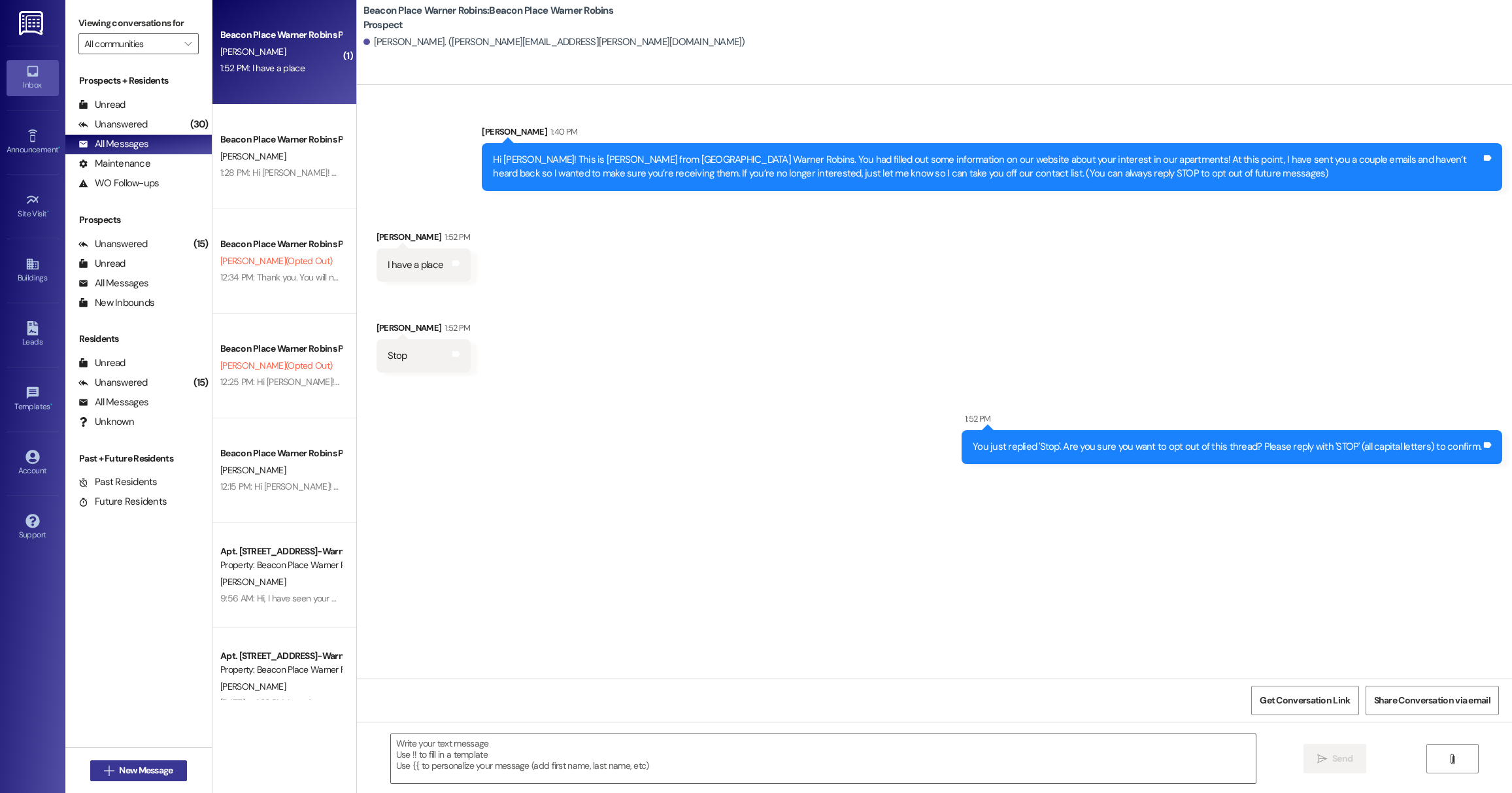
click at [137, 777] on button " New Message" at bounding box center [138, 770] width 97 height 21
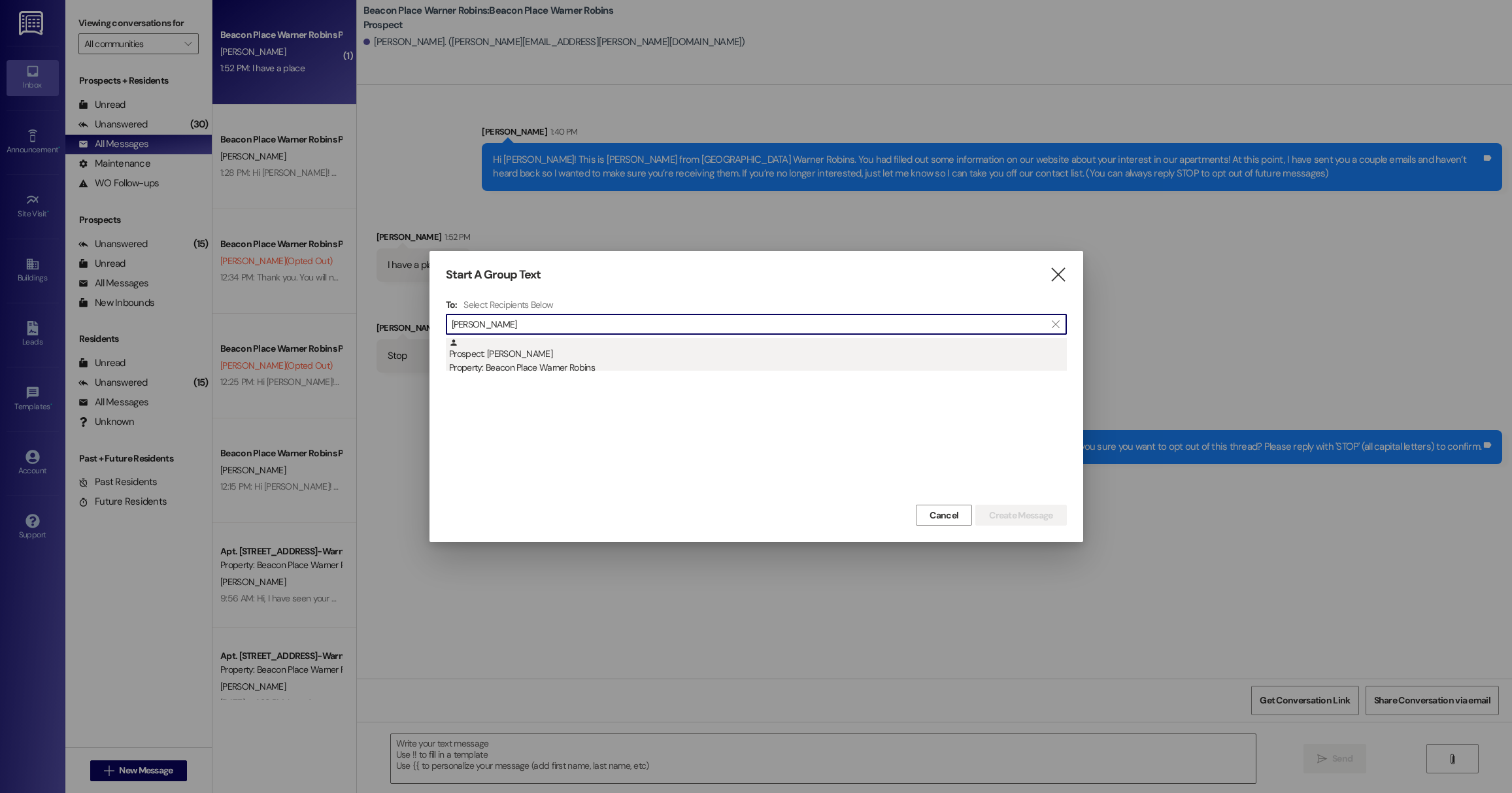
type input "[PERSON_NAME]"
click at [621, 362] on div "Property: Beacon Place Warner Robins" at bounding box center [758, 368] width 618 height 14
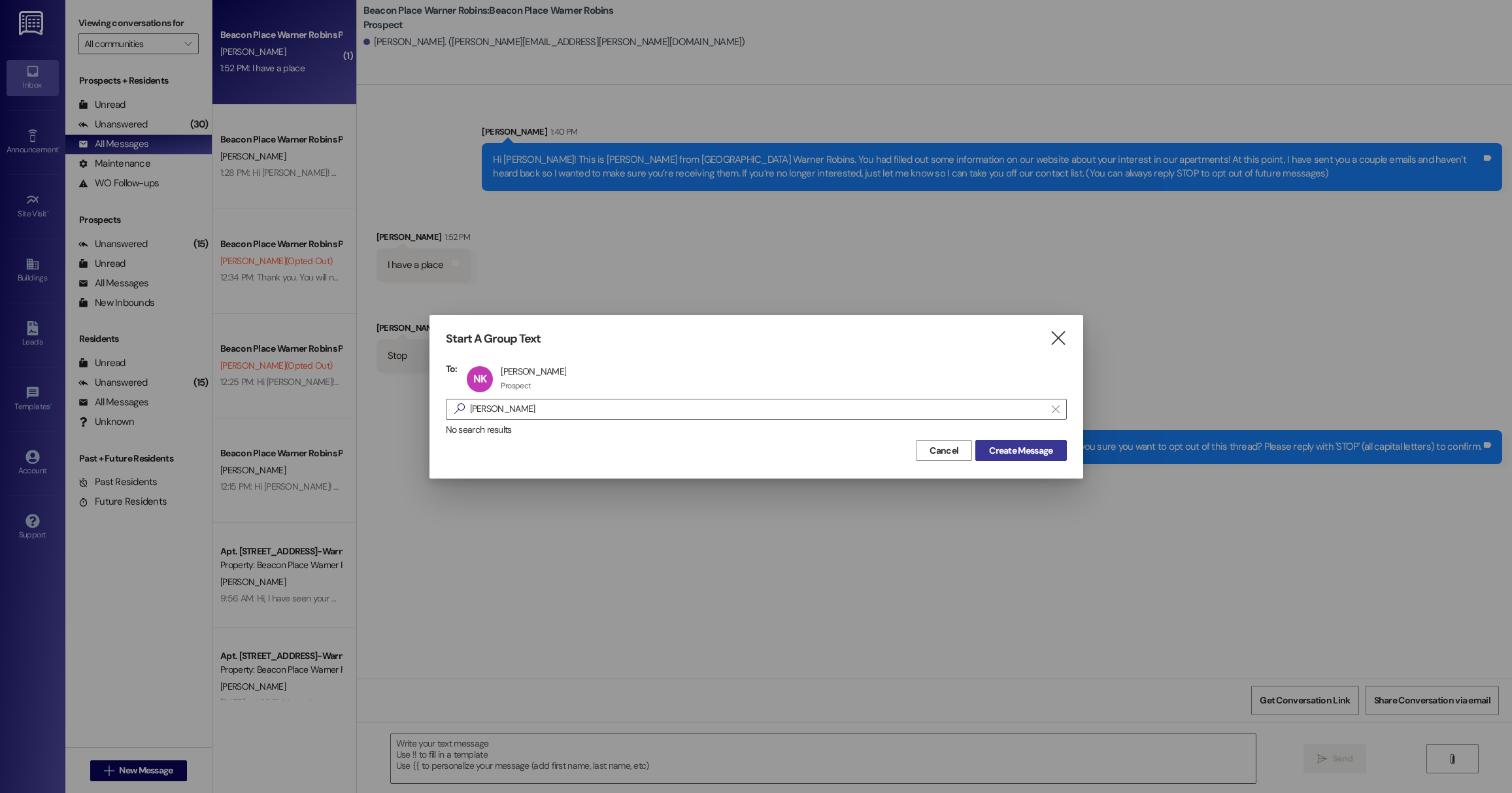
click at [1026, 452] on span "Create Message" at bounding box center [1021, 450] width 64 height 14
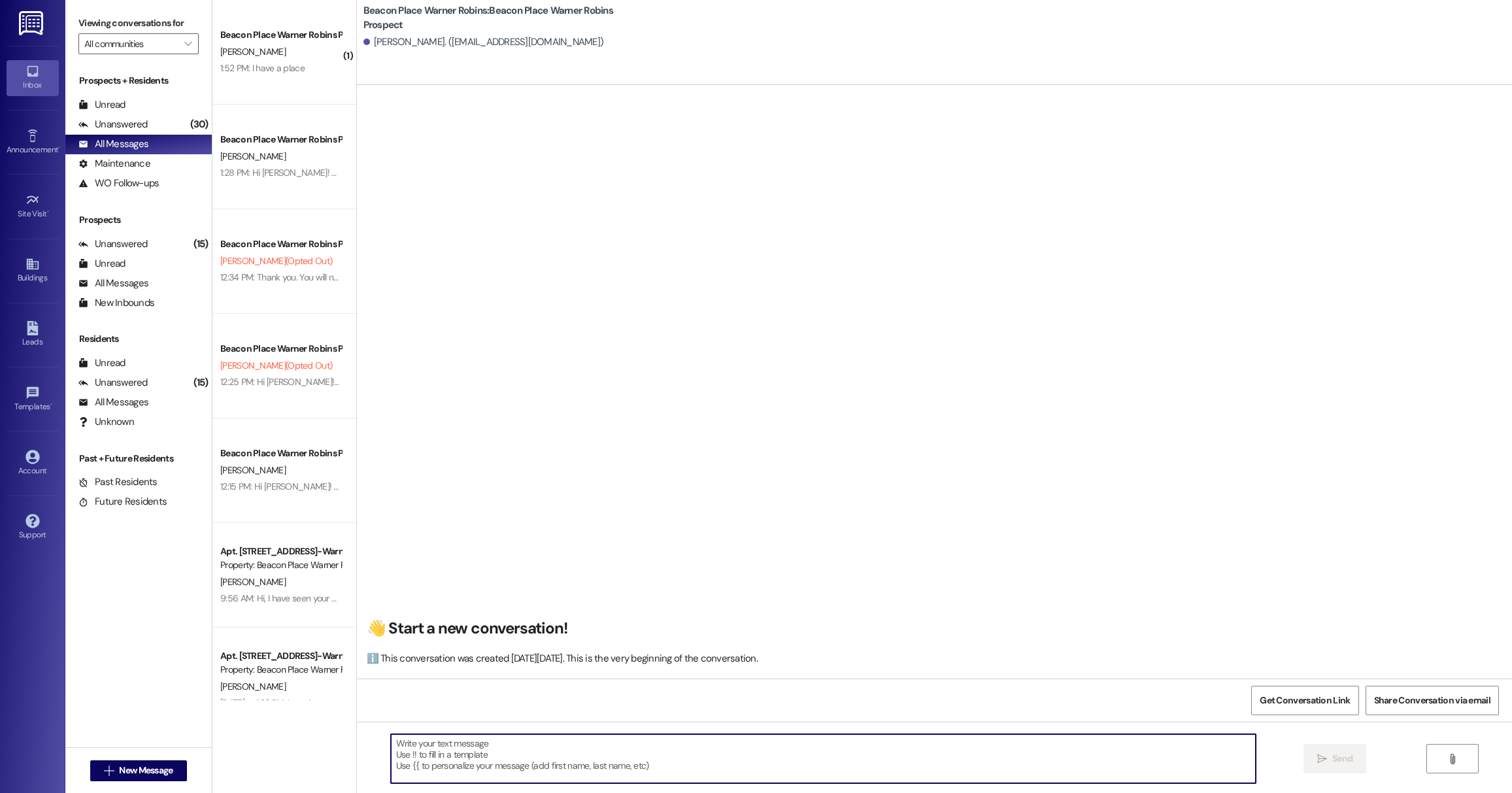
click at [558, 758] on textarea at bounding box center [823, 758] width 865 height 49
click at [280, 62] on div "1:52 PM: I have a place 1:52 PM: I have a place" at bounding box center [262, 68] width 84 height 12
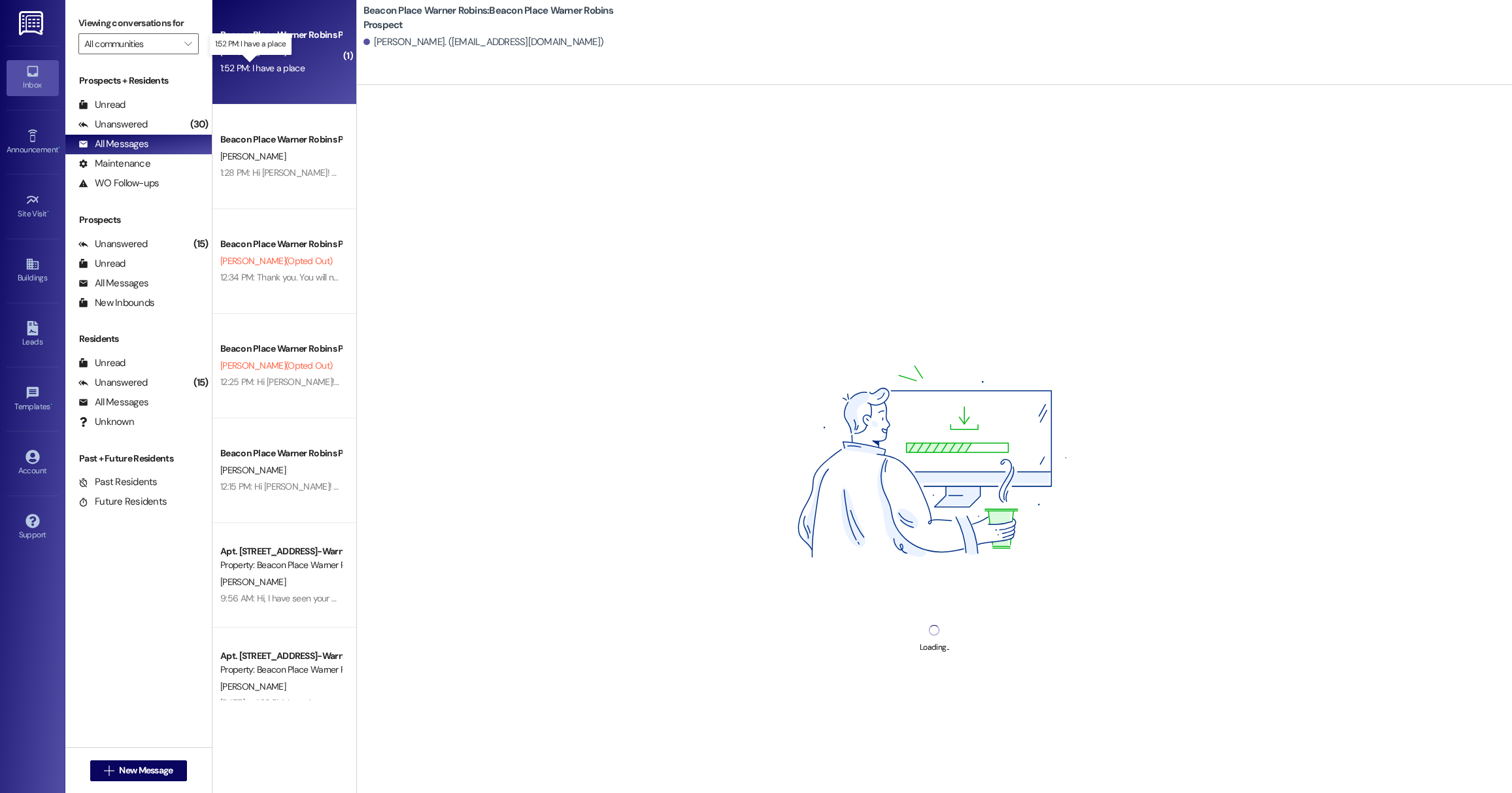
click at [263, 64] on div "1:52 PM: I have a place 1:52 PM: I have a place" at bounding box center [262, 68] width 84 height 12
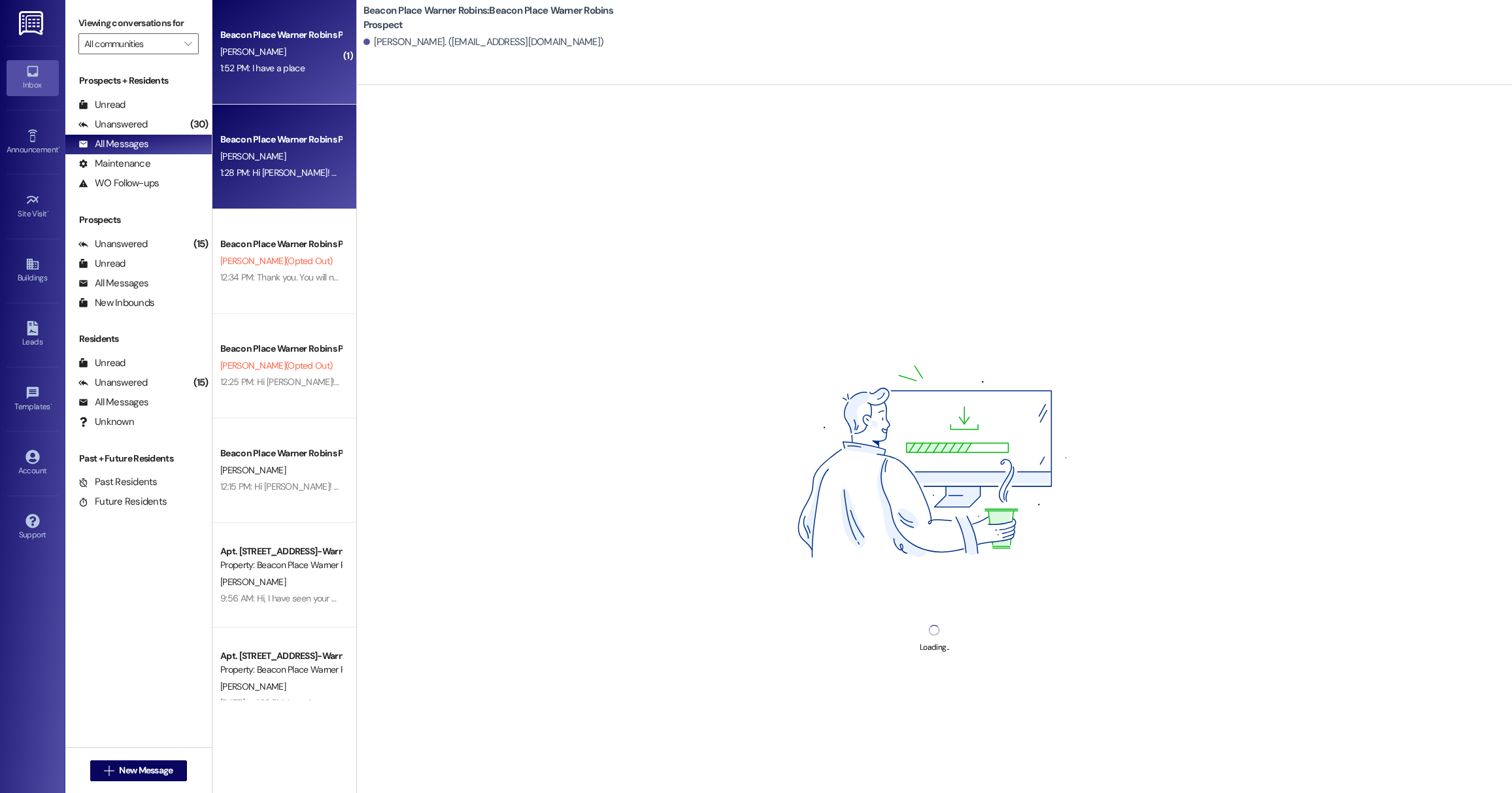
click at [271, 123] on div "Beacon Place Warner Robins Prospect [PERSON_NAME] 1:28 PM: Hi [PERSON_NAME]! Th…" at bounding box center [285, 156] width 144 height 104
click at [263, 14] on div "Beacon Place Warner Robins Prospect [PERSON_NAME] 1:52 PM: I have a place 1:52 …" at bounding box center [285, 52] width 144 height 104
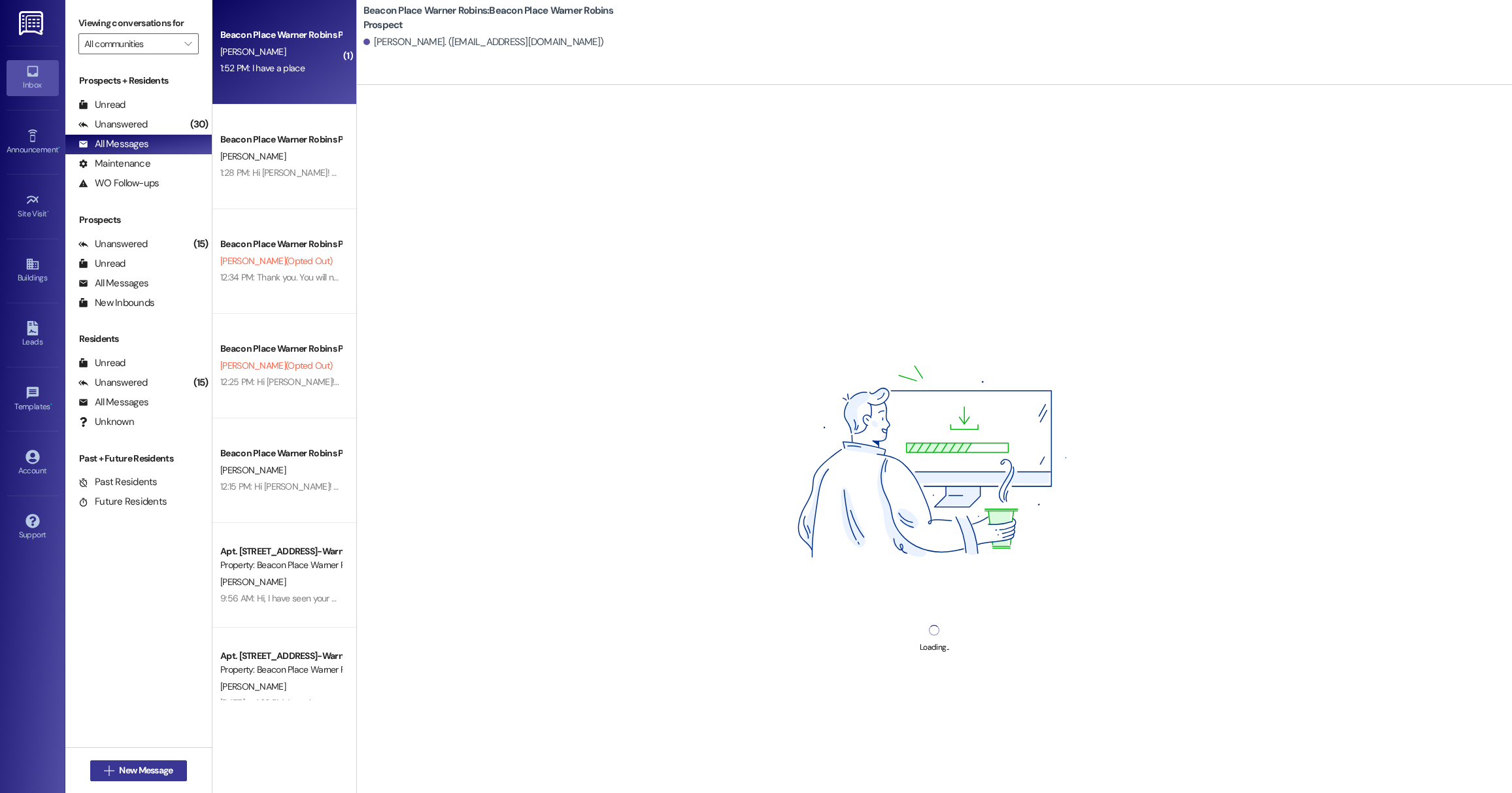
click at [153, 767] on span "New Message" at bounding box center [146, 770] width 54 height 14
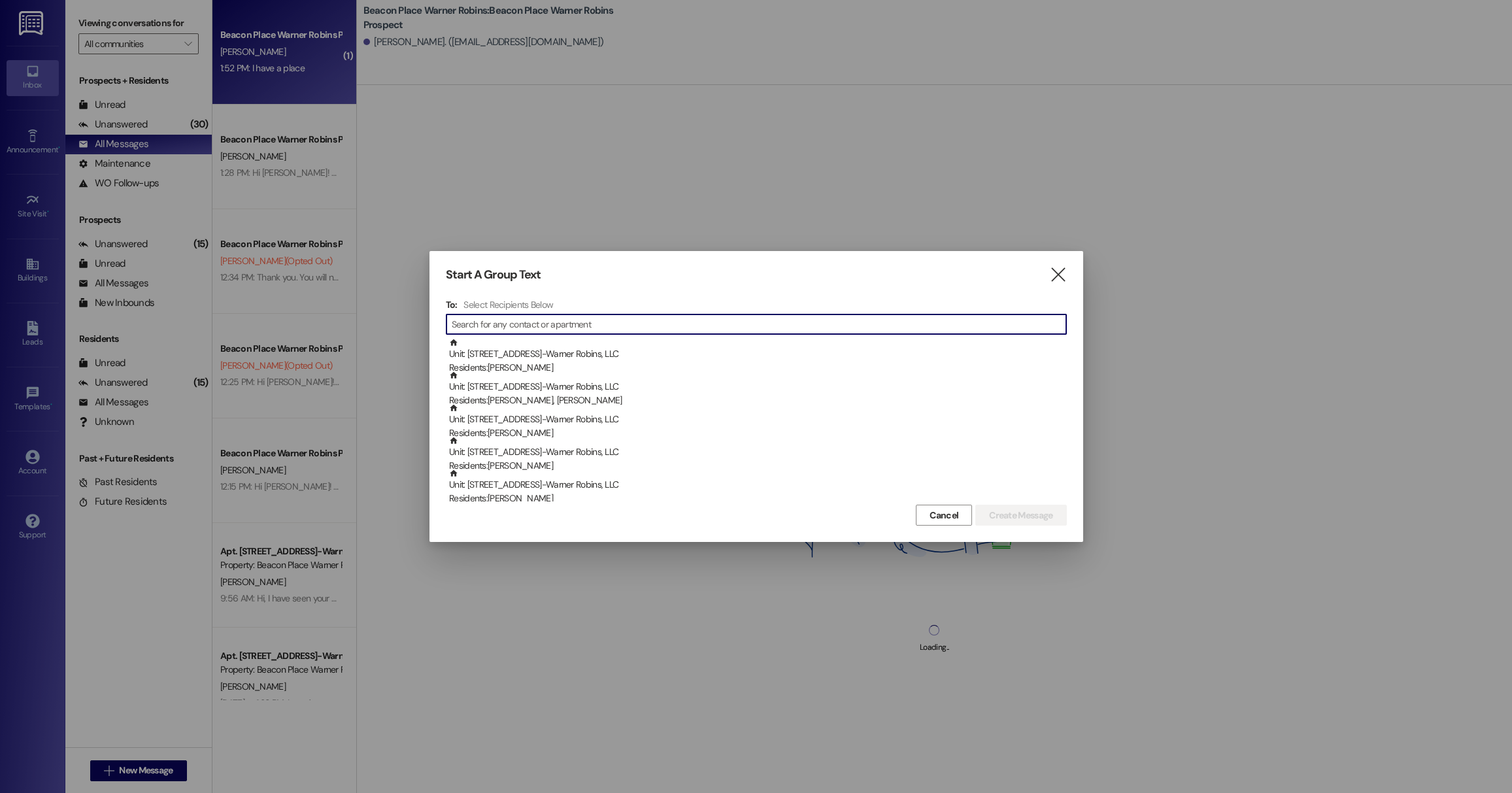
click at [575, 318] on input at bounding box center [759, 324] width 614 height 18
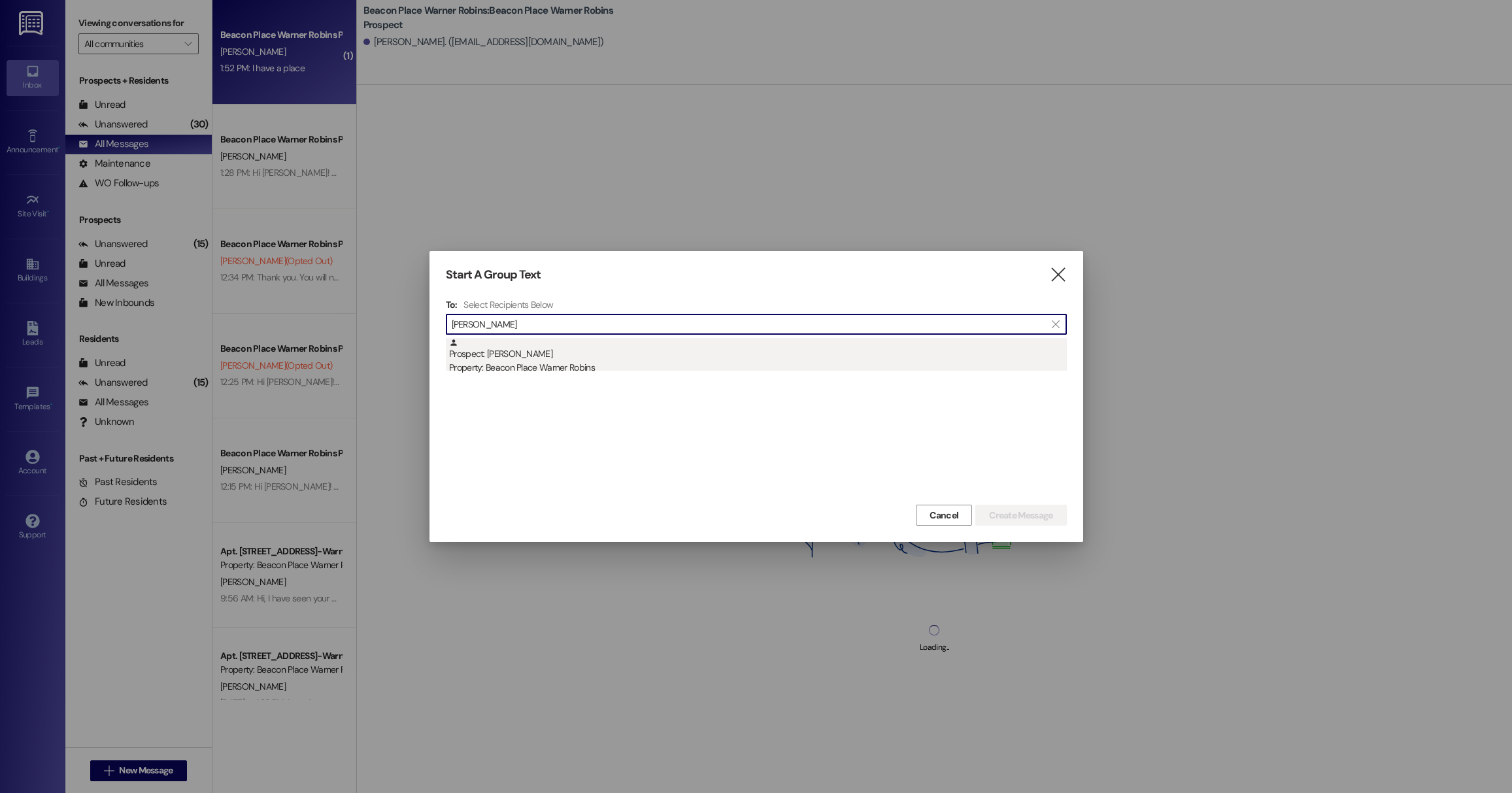
type input "[PERSON_NAME]"
click at [575, 369] on div "Property: Beacon Place Warner Robins" at bounding box center [758, 368] width 618 height 14
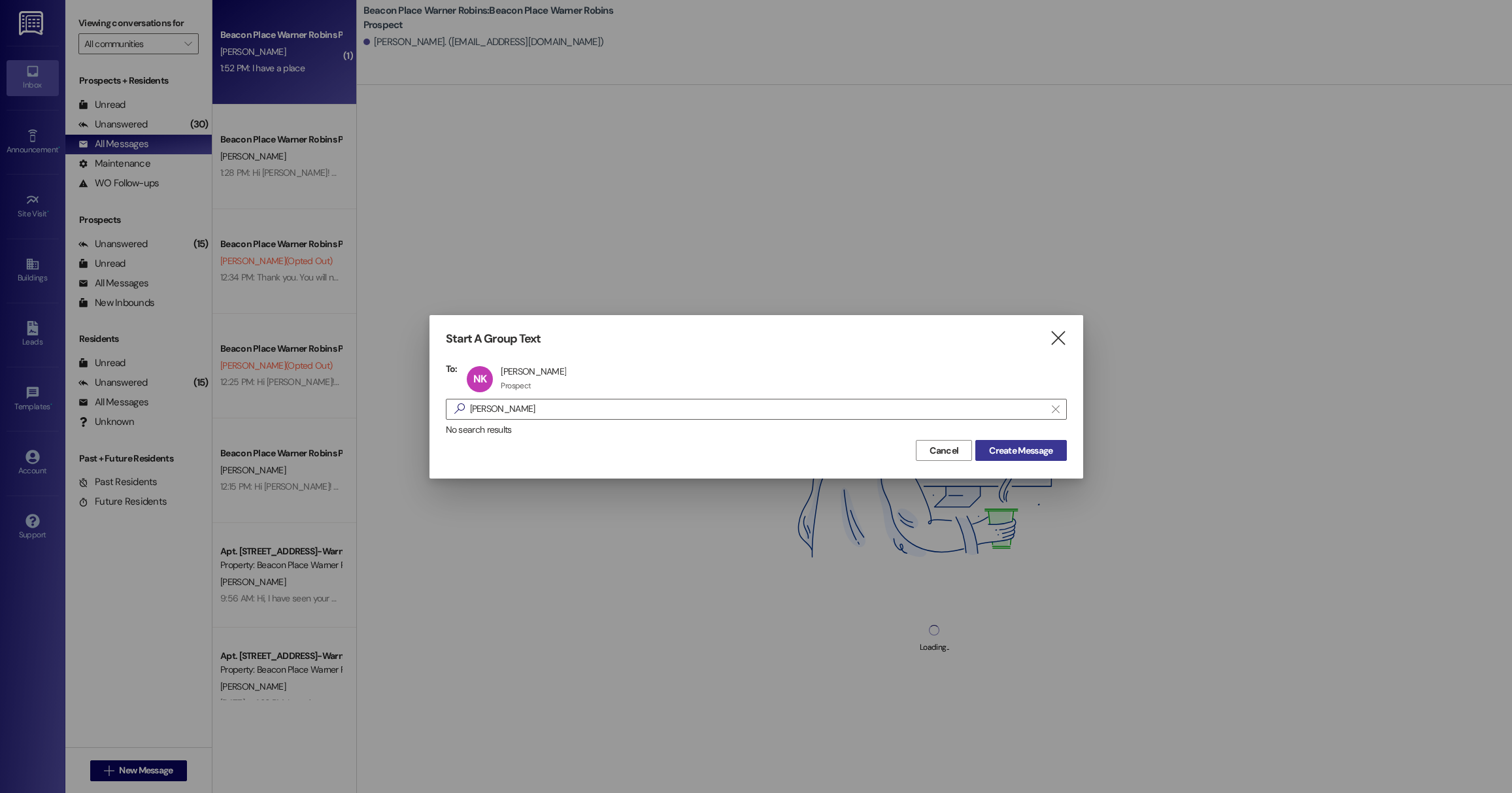
click at [1041, 447] on span "Create Message" at bounding box center [1021, 450] width 64 height 14
click at [1024, 454] on span "Create Message" at bounding box center [1021, 450] width 64 height 14
click at [1030, 449] on span "Create Message" at bounding box center [1021, 450] width 64 height 14
click at [742, 211] on div at bounding box center [756, 396] width 1512 height 793
click at [1070, 337] on div "Start A Group Text  To: NK [PERSON_NAME] [PERSON_NAME] Prospect Prospect click…" at bounding box center [756, 396] width 654 height 163
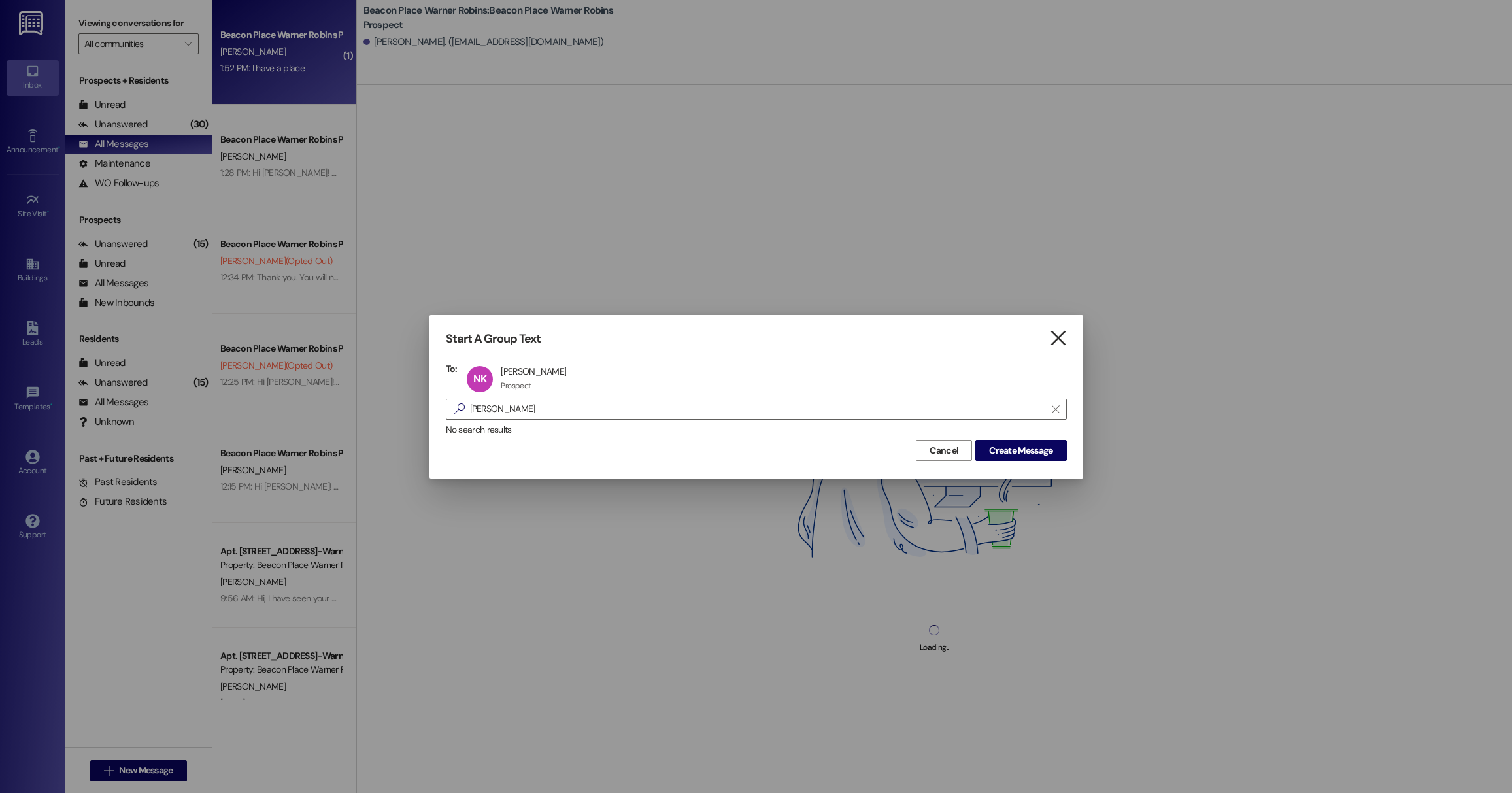
click at [1063, 342] on icon "" at bounding box center [1058, 338] width 18 height 14
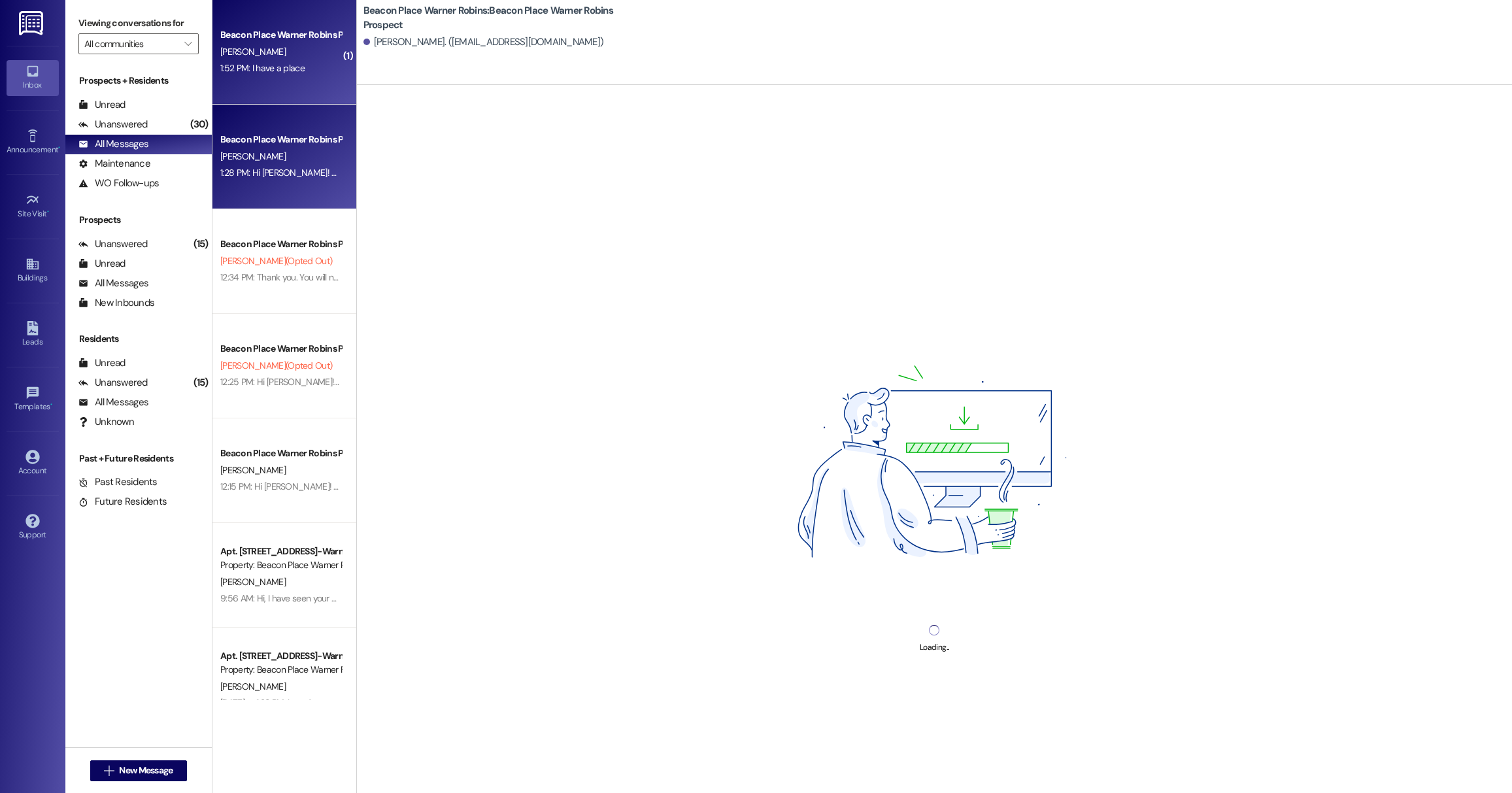
click at [230, 199] on div "Beacon Place Warner Robins Prospect [PERSON_NAME] 1:28 PM: Hi [PERSON_NAME]! Th…" at bounding box center [285, 156] width 144 height 104
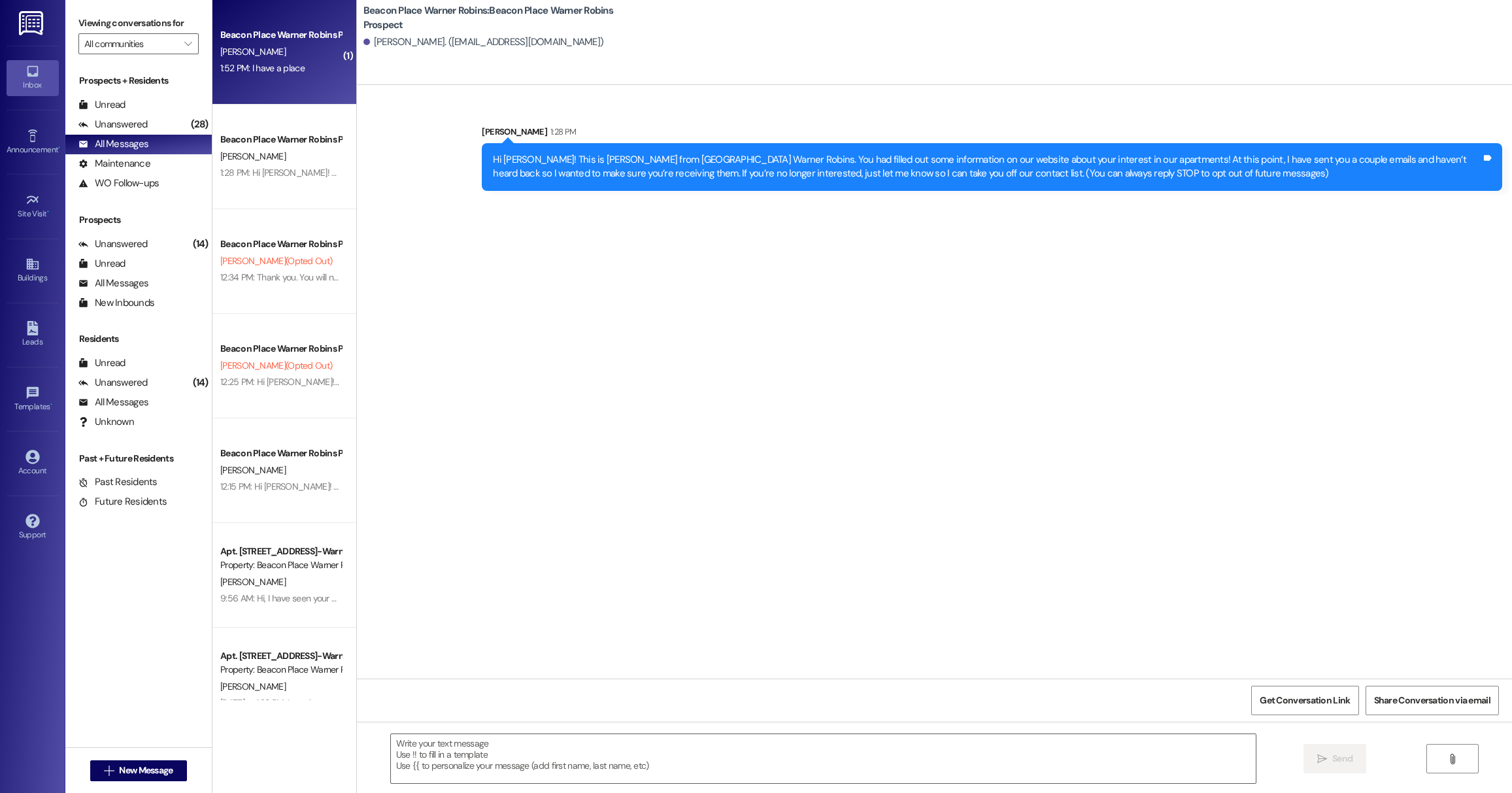
click at [251, 70] on div "1:52 PM: I have a place 1:52 PM: I have a place" at bounding box center [262, 68] width 84 height 12
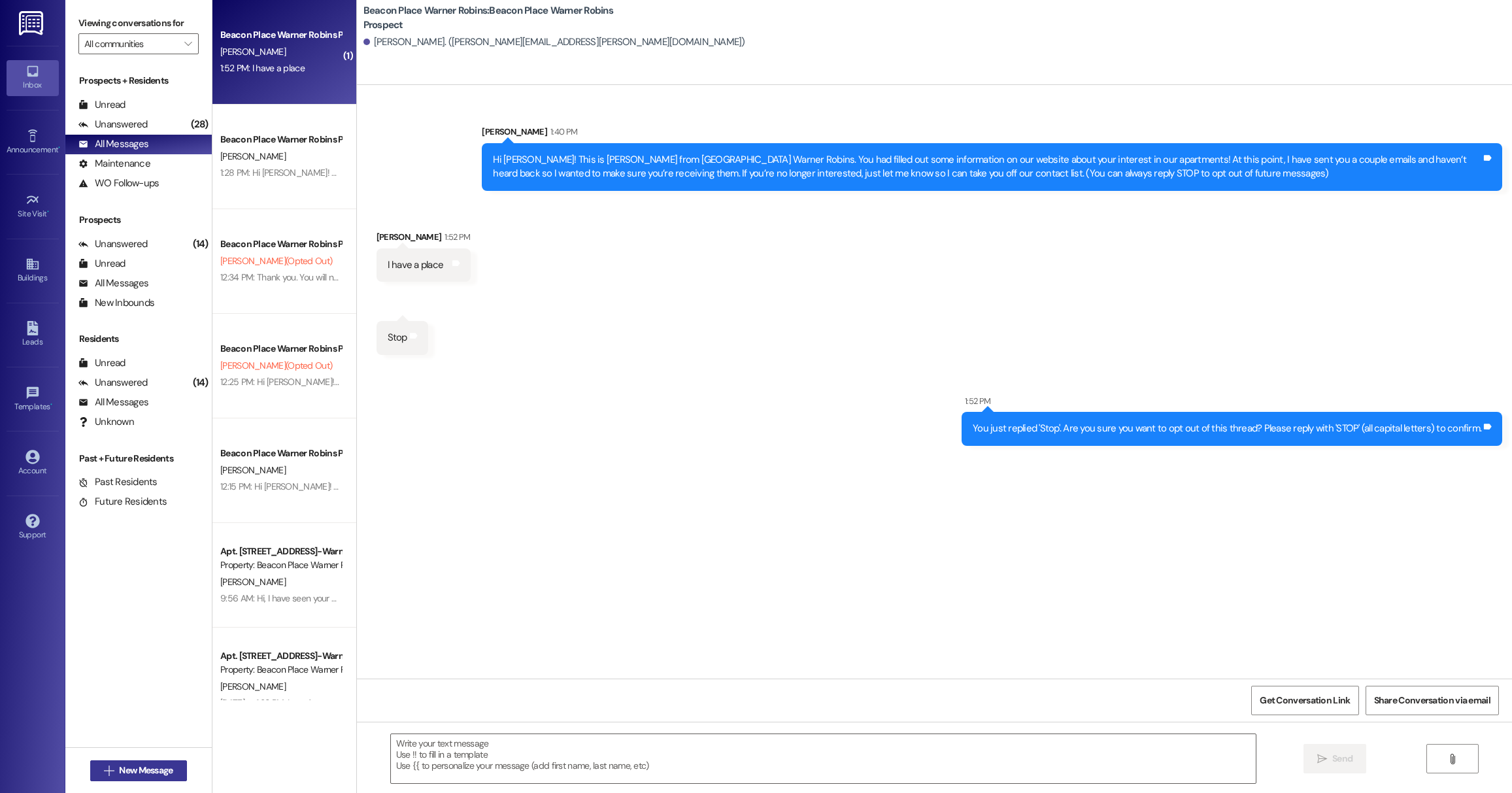
click at [121, 771] on span "New Message" at bounding box center [146, 770] width 54 height 14
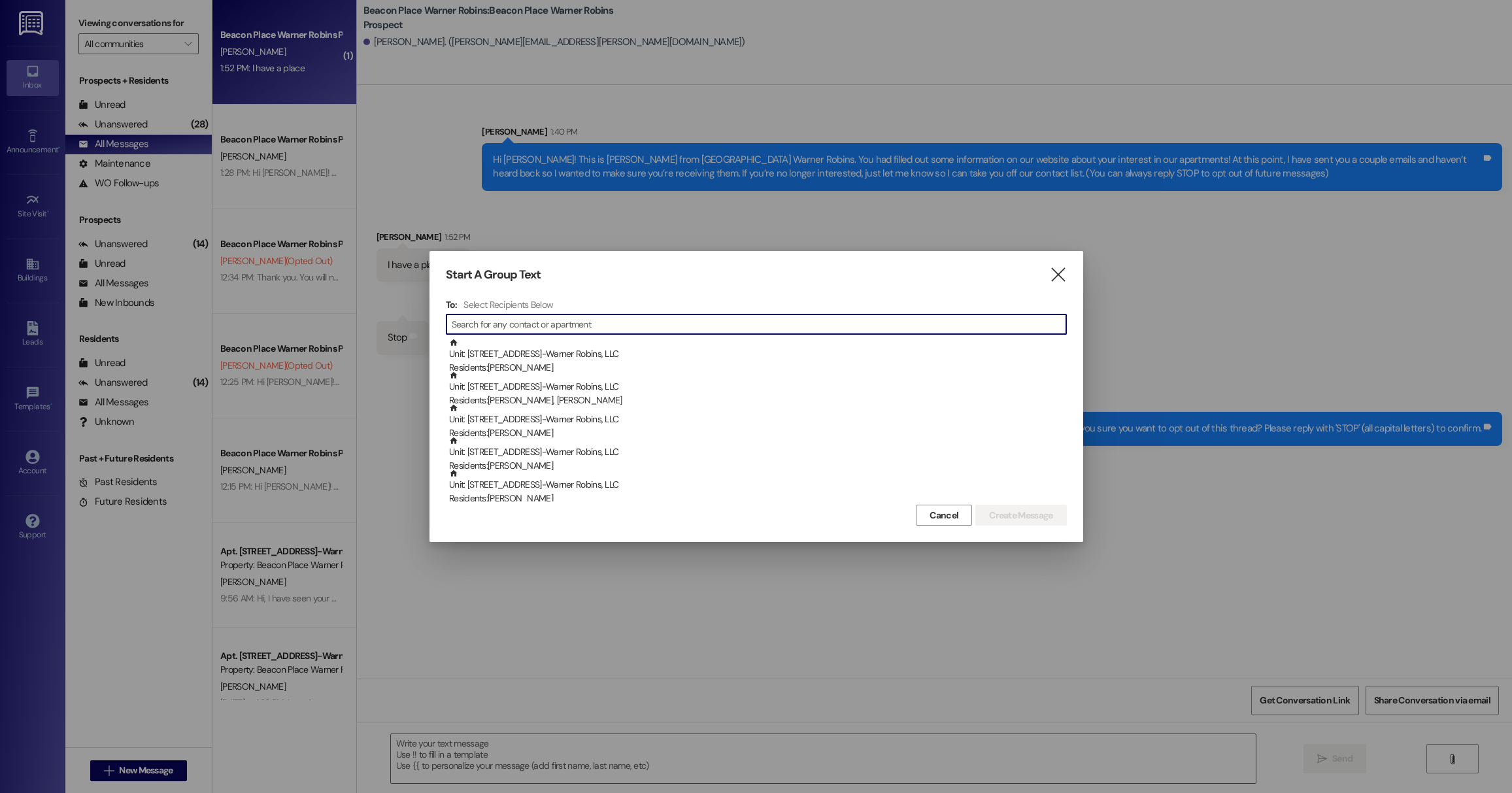
click at [558, 333] on input at bounding box center [759, 324] width 614 height 18
click at [559, 329] on input at bounding box center [759, 324] width 614 height 18
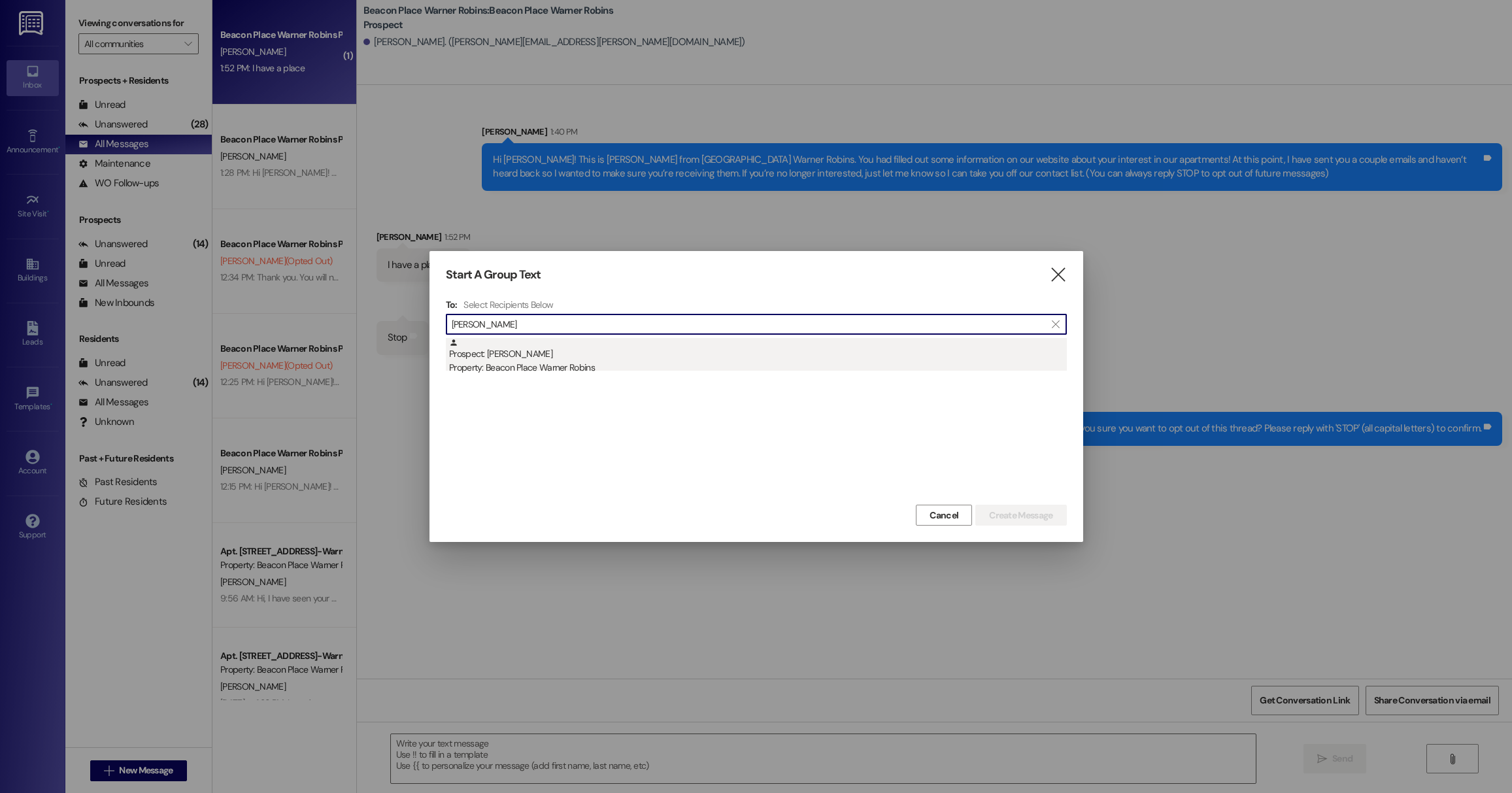
type input "[PERSON_NAME]"
click at [586, 369] on div "Property: Beacon Place Warner Robins" at bounding box center [758, 368] width 618 height 14
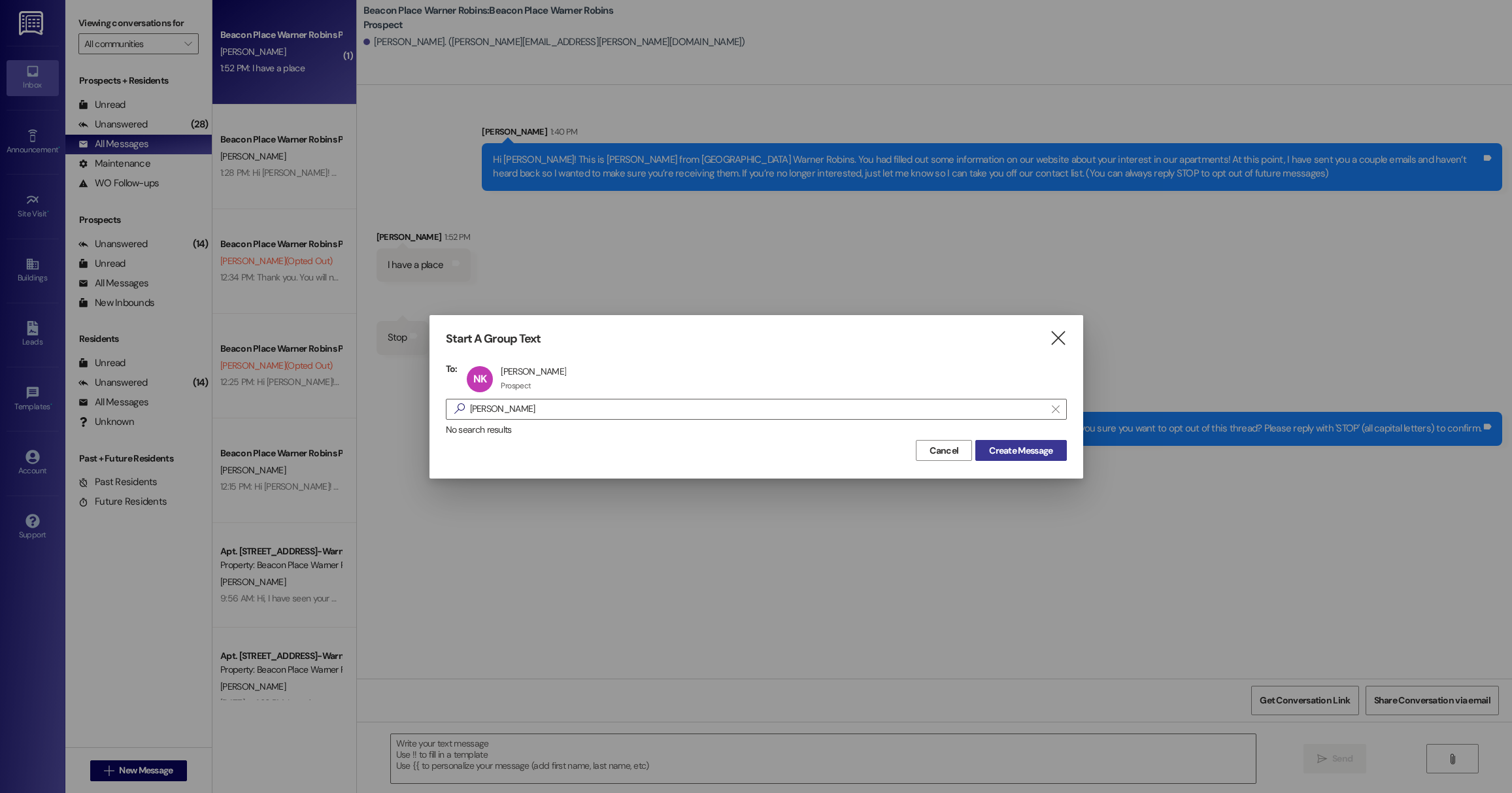
click at [1030, 447] on span "Create Message" at bounding box center [1021, 450] width 64 height 14
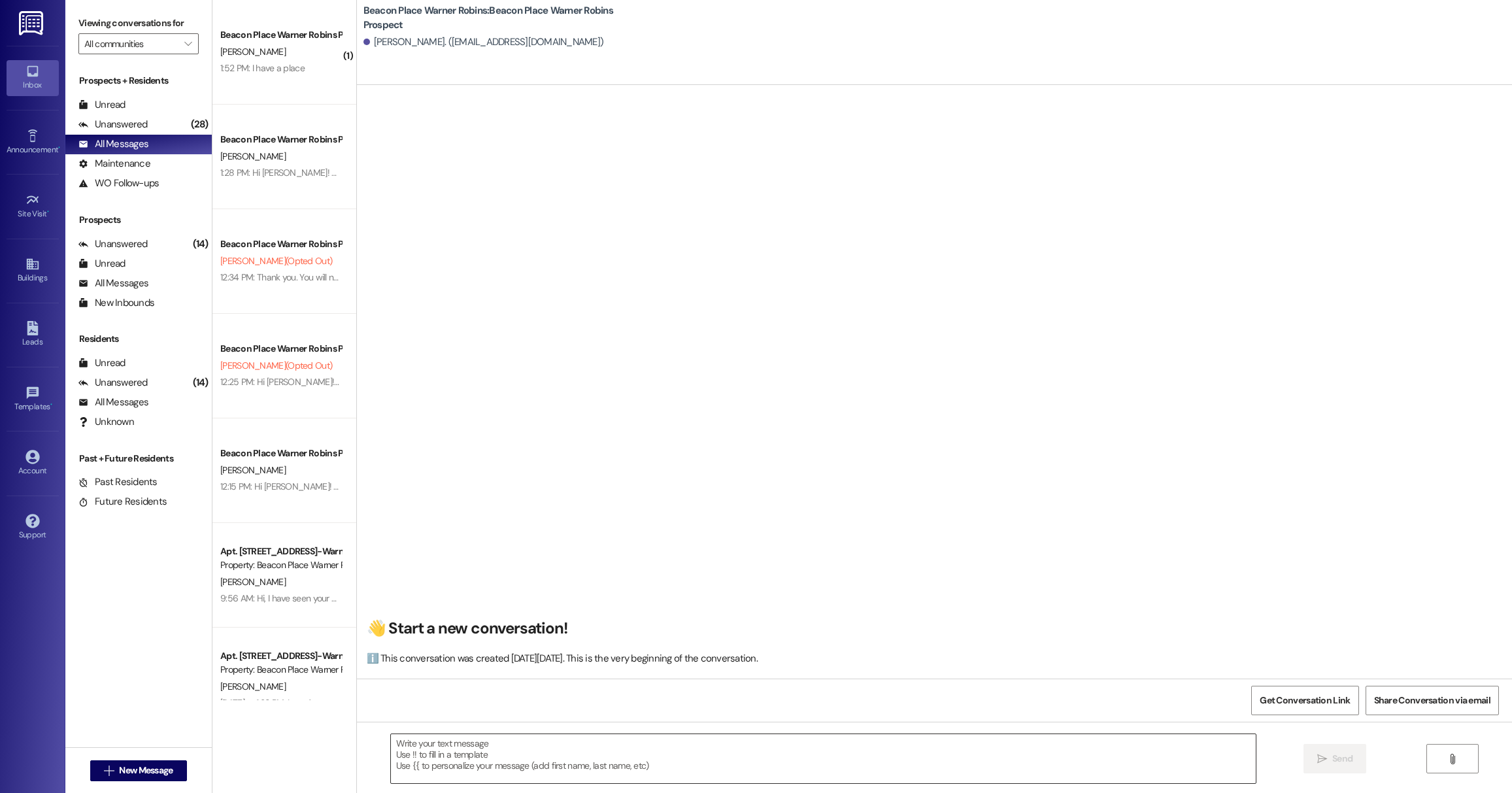
click at [532, 766] on textarea at bounding box center [823, 758] width 865 height 49
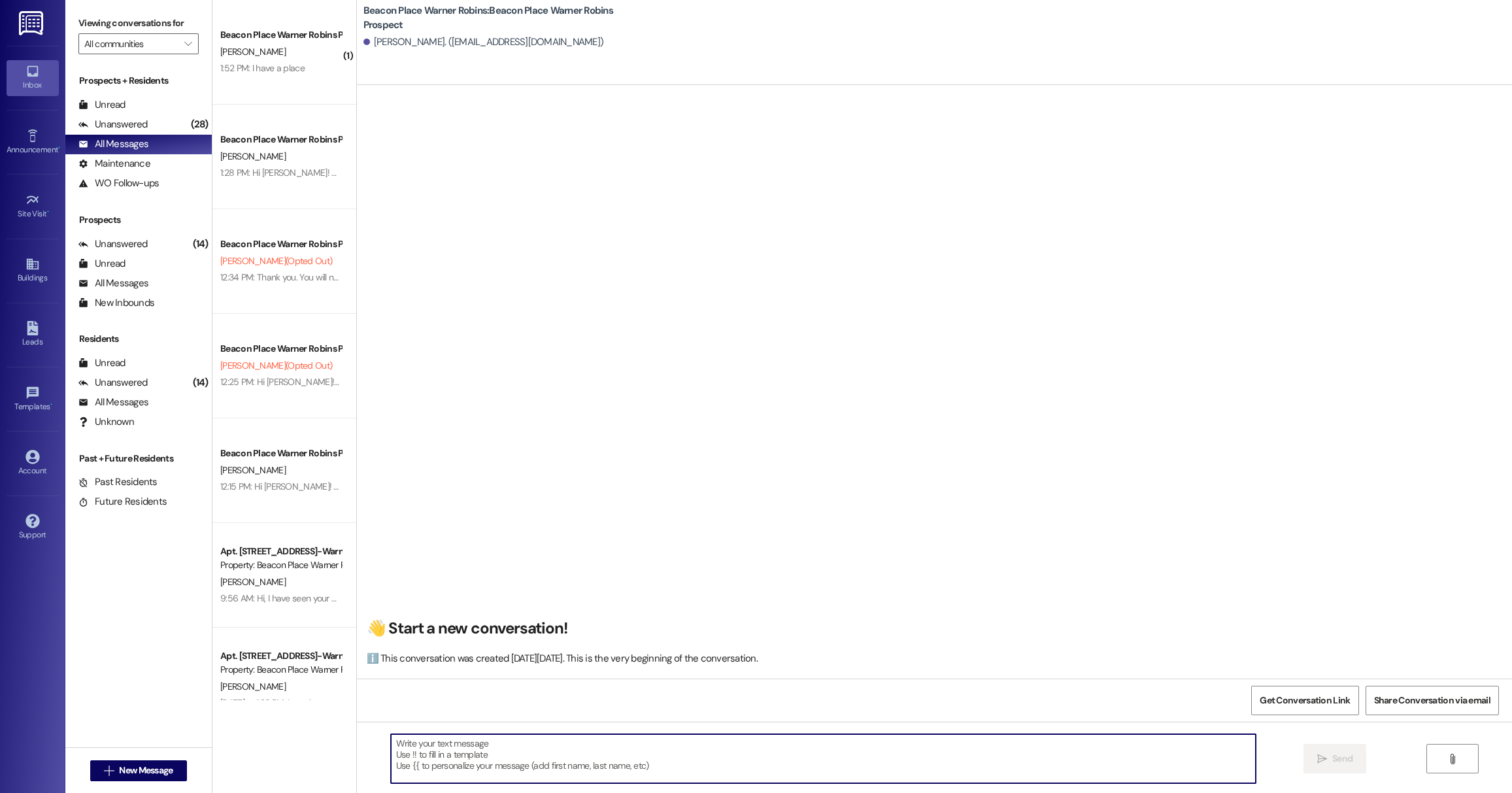
paste textarea "Hi [PERSON_NAME]! This is [PERSON_NAME] from [GEOGRAPHIC_DATA] Warner Robins. Y…"
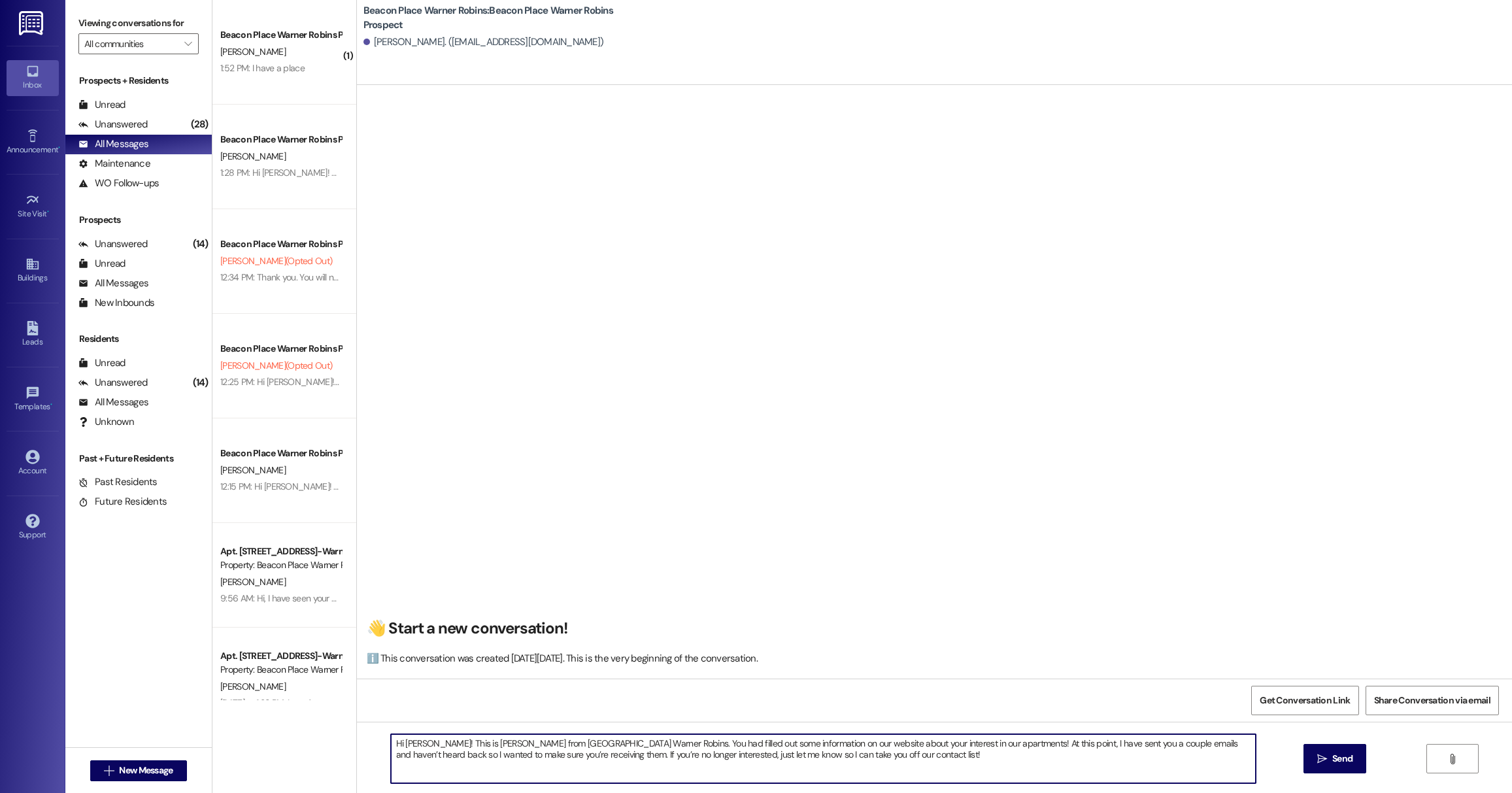
drag, startPoint x: 430, startPoint y: 744, endPoint x: 392, endPoint y: 744, distance: 38.0
click at [395, 747] on textarea "Hi [PERSON_NAME]! This is [PERSON_NAME] from [GEOGRAPHIC_DATA] Warner Robins. Y…" at bounding box center [823, 758] width 865 height 49
click at [851, 758] on textarea "Hi [PERSON_NAME]! This is [PERSON_NAME] from [GEOGRAPHIC_DATA] Warner Robins. Y…" at bounding box center [823, 758] width 865 height 49
type textarea "Hi [PERSON_NAME]! This is [PERSON_NAME] from [GEOGRAPHIC_DATA] Warner Robins. Y…"
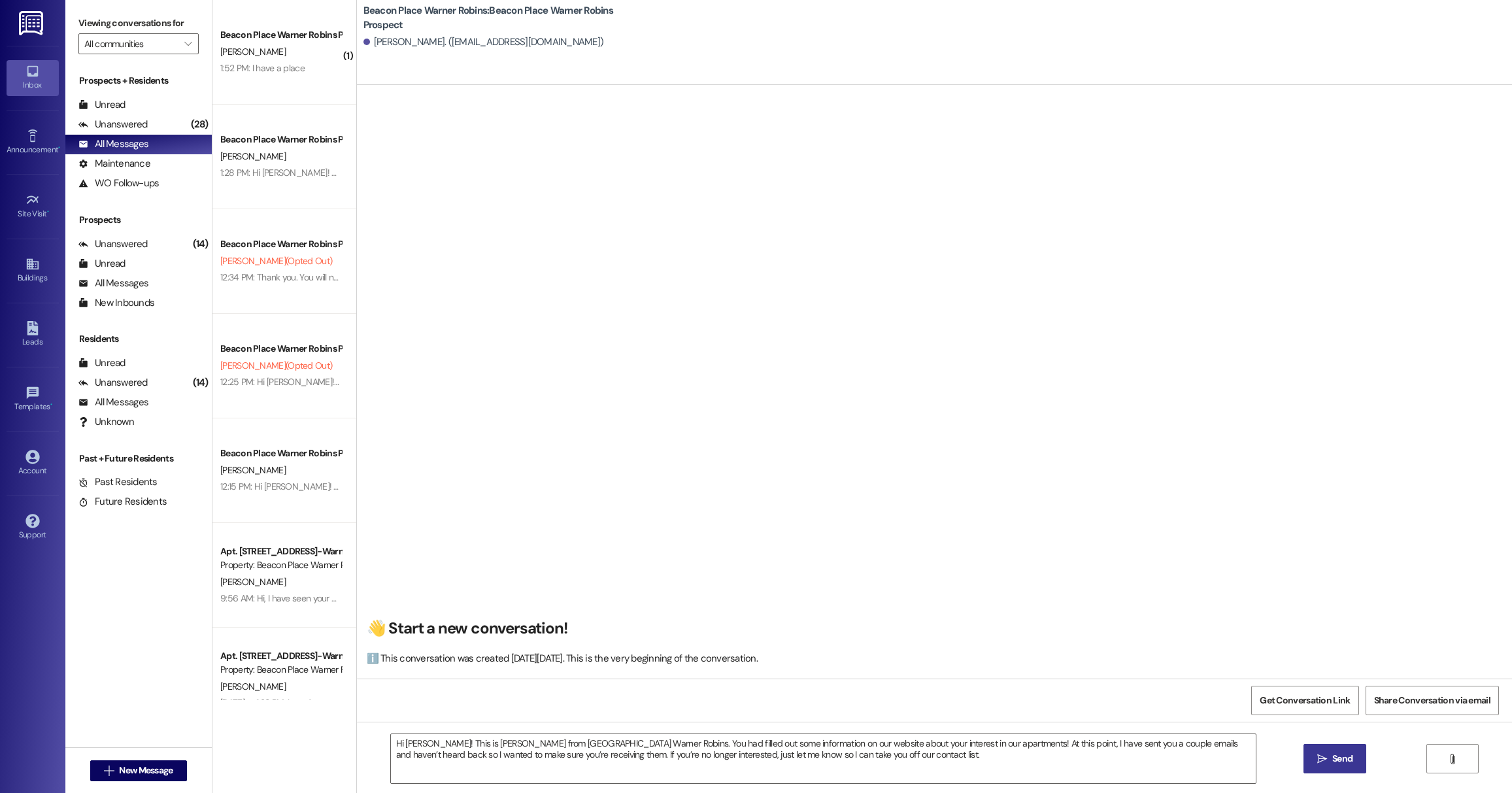
drag, startPoint x: 1339, startPoint y: 758, endPoint x: 1335, endPoint y: 752, distance: 7.2
click at [1339, 758] on span "Send" at bounding box center [1343, 758] width 20 height 14
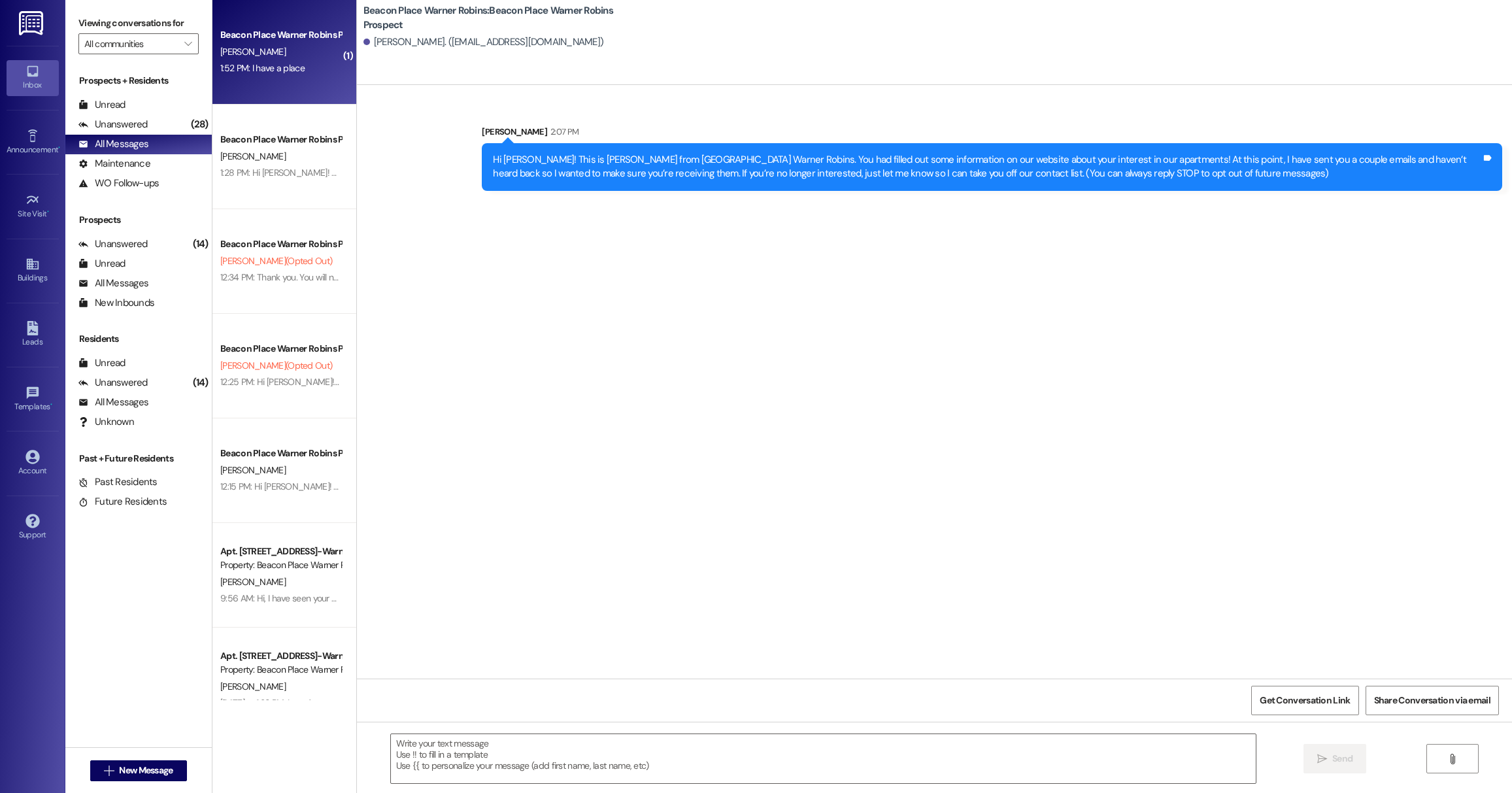
click at [271, 52] on div "[PERSON_NAME]" at bounding box center [280, 52] width 123 height 16
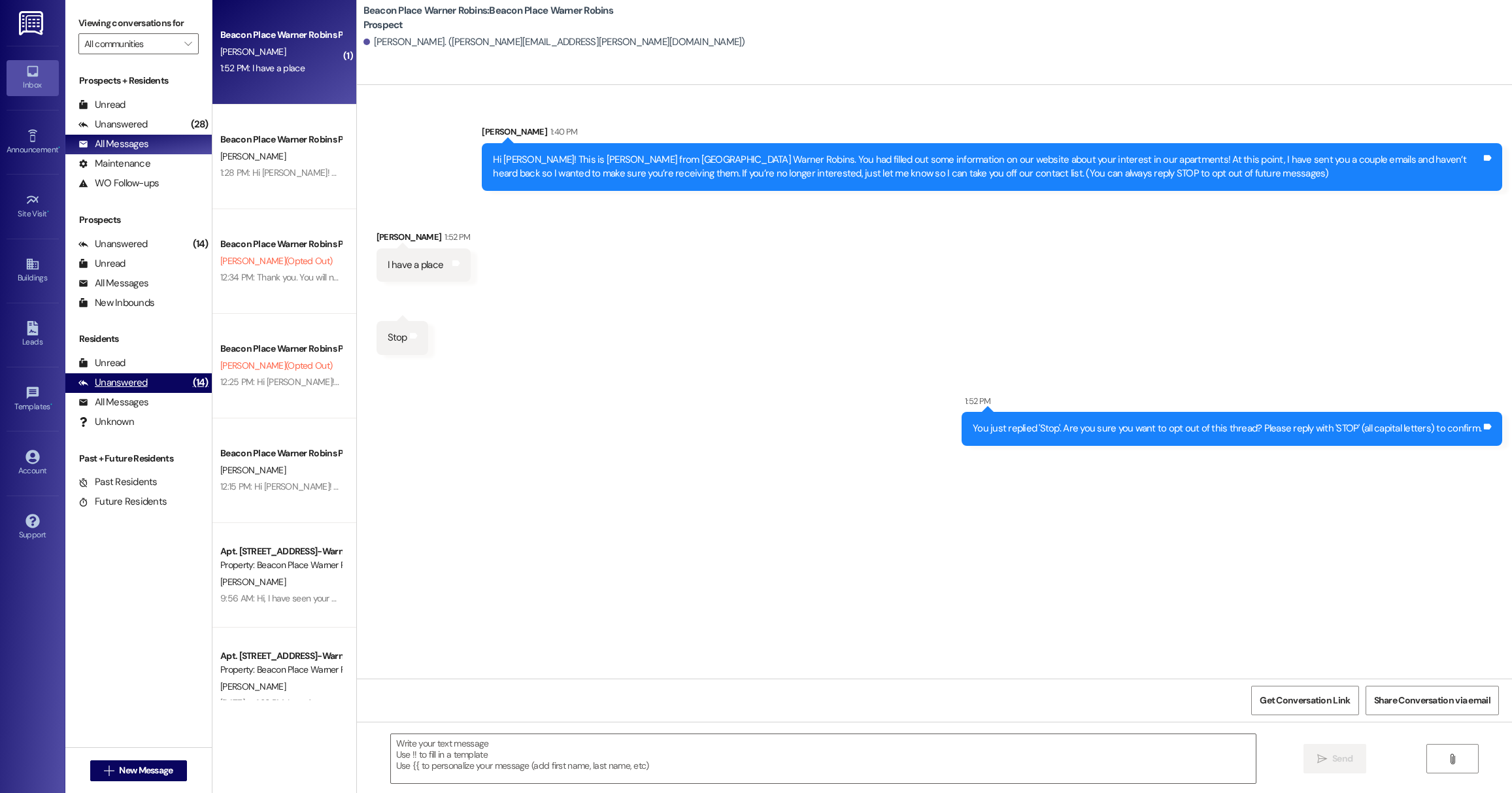
click at [128, 373] on div "Unanswered (14)" at bounding box center [139, 383] width 146 height 20
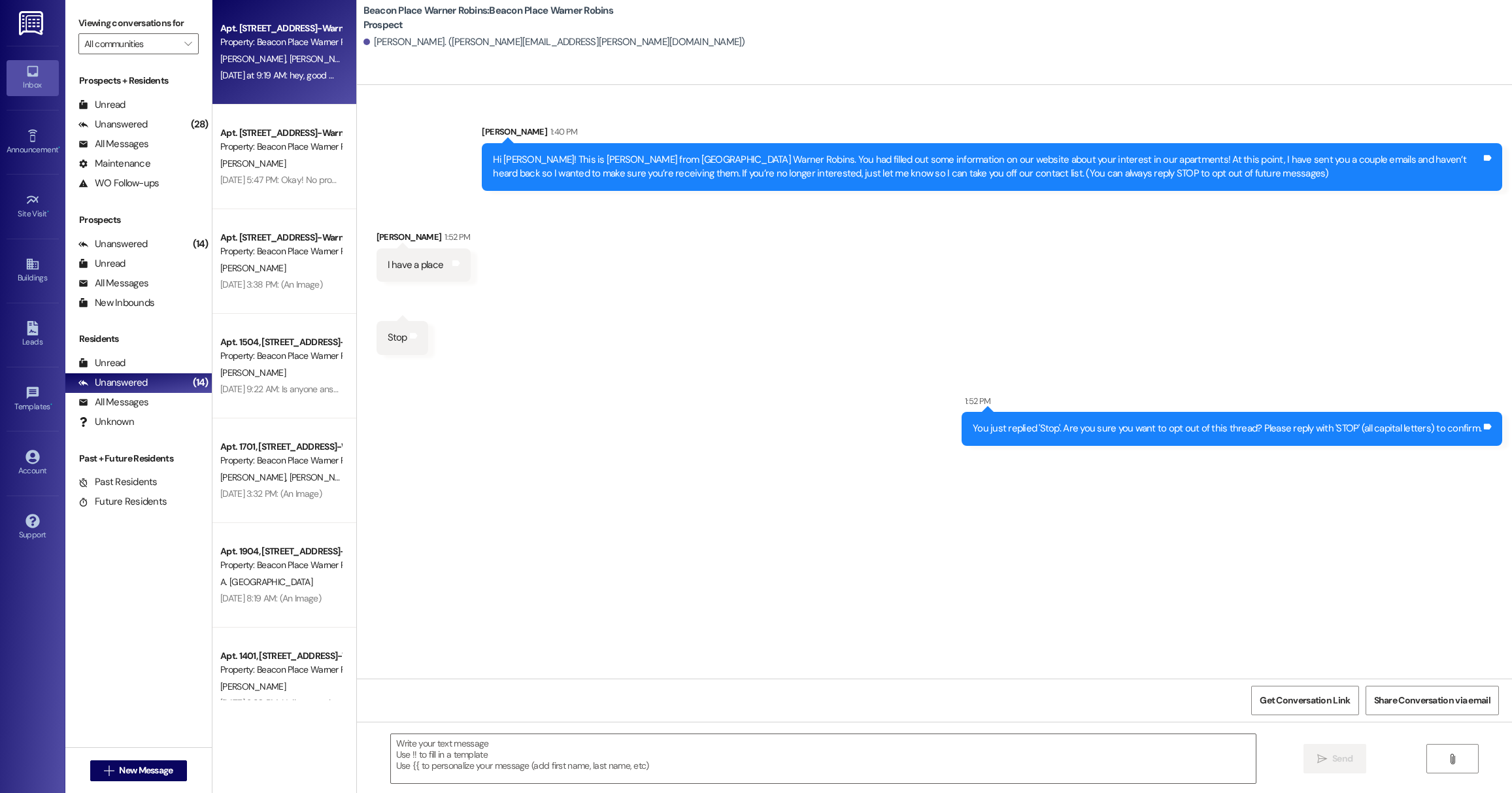
click at [245, 93] on div "Apt. 803, [STREET_ADDRESS]-Warner Robins, LLC Property: [GEOGRAPHIC_DATA] Warne…" at bounding box center [285, 52] width 144 height 104
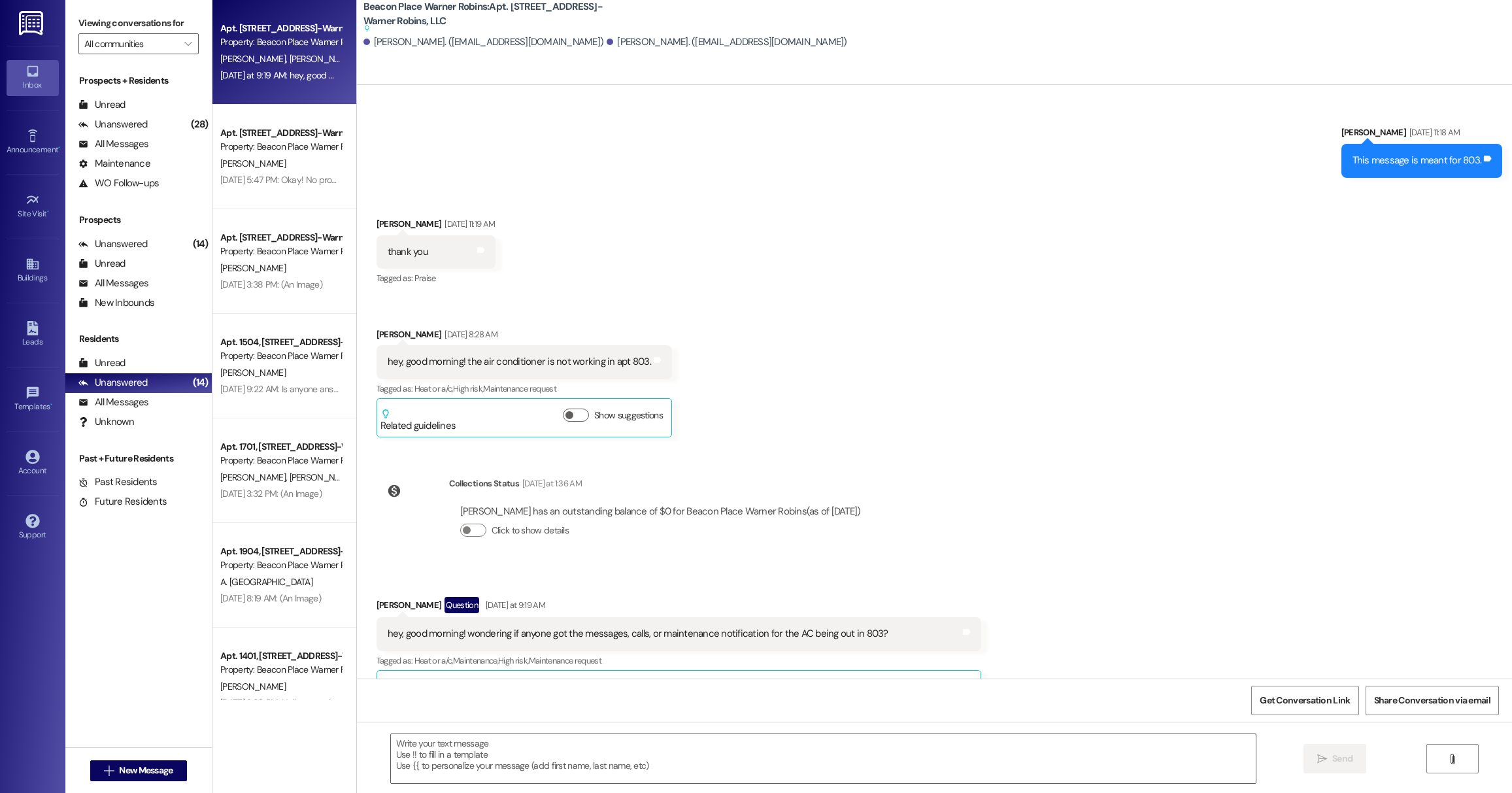
scroll to position [14786, 0]
